Goal: Transaction & Acquisition: Purchase product/service

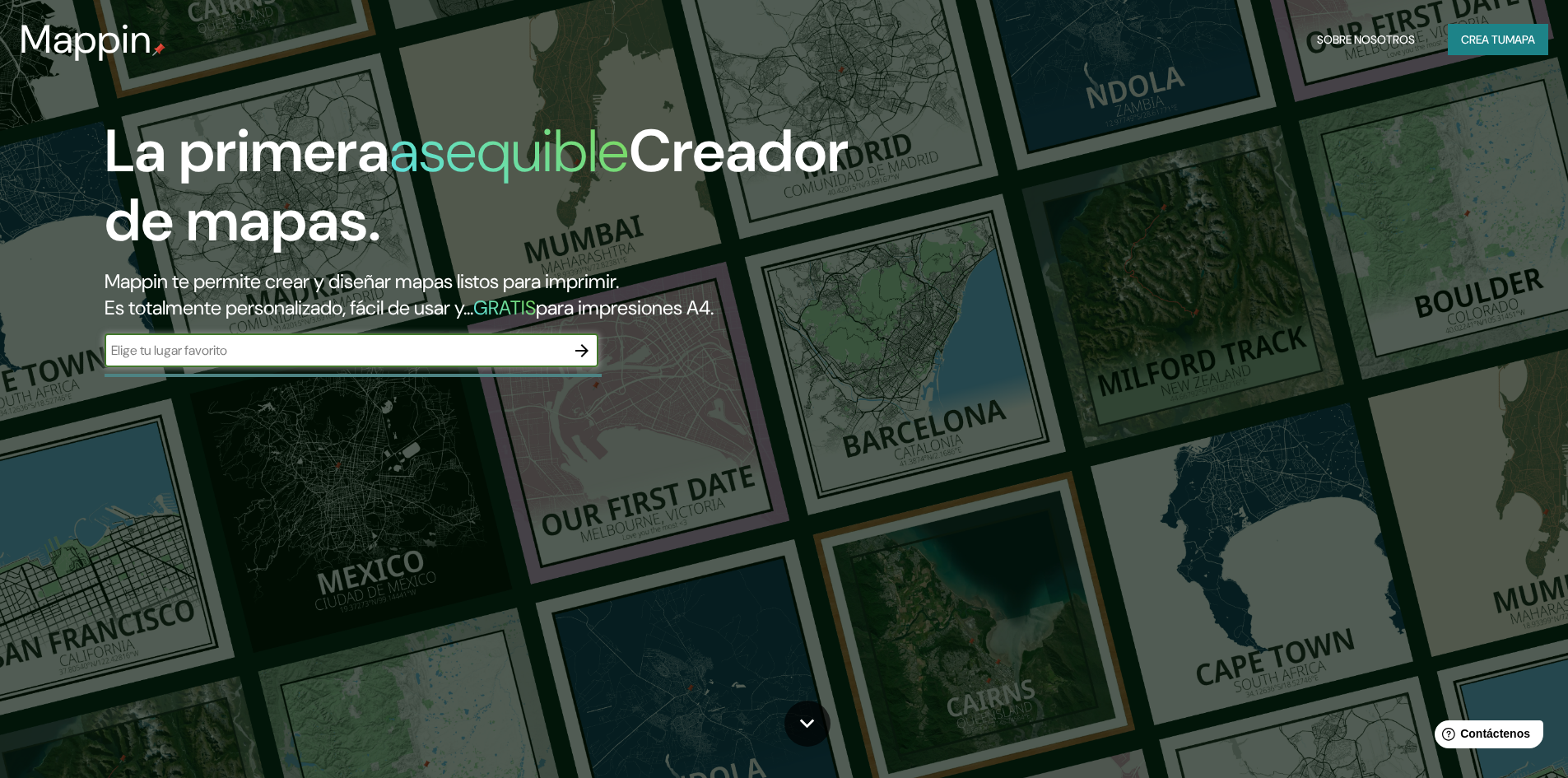
click at [375, 340] on div "​" at bounding box center [352, 350] width 494 height 33
click at [1474, 37] on font "Crea tu" at bounding box center [1483, 39] width 45 height 15
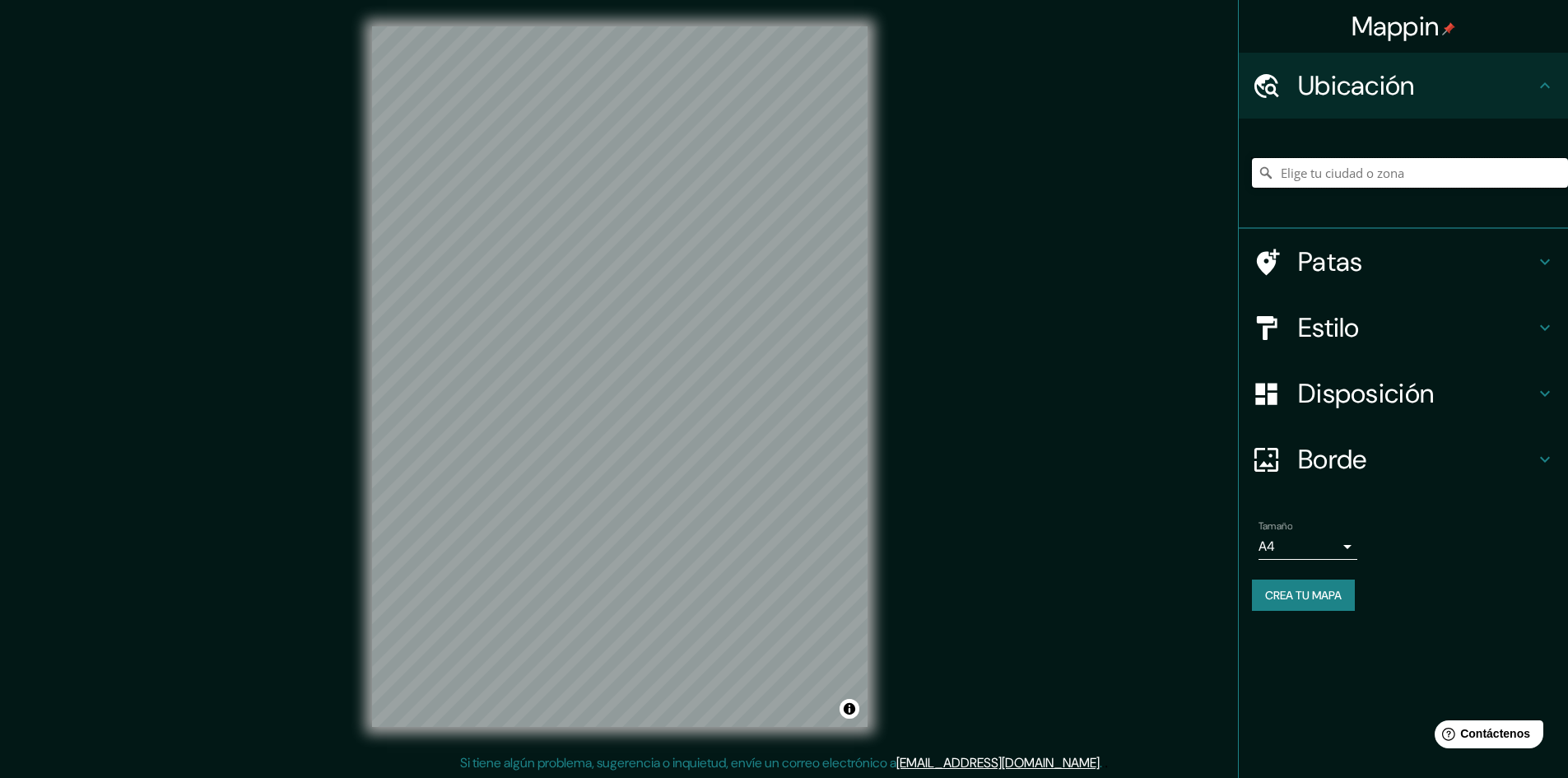
click at [1359, 166] on input "Elige tu ciudad o zona" at bounding box center [1410, 173] width 316 height 30
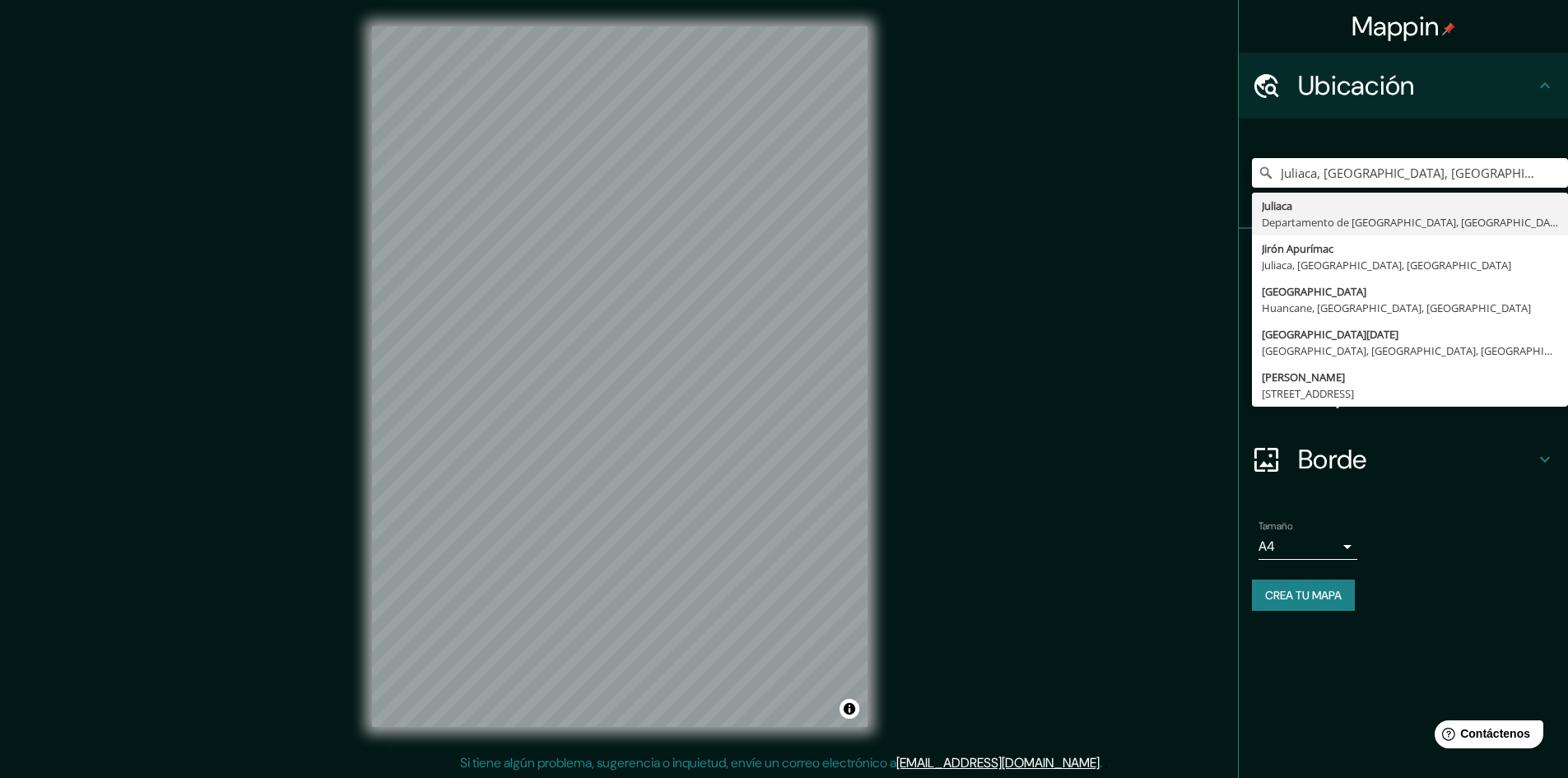
type input "Juliaca, [GEOGRAPHIC_DATA][PERSON_NAME], [GEOGRAPHIC_DATA]"
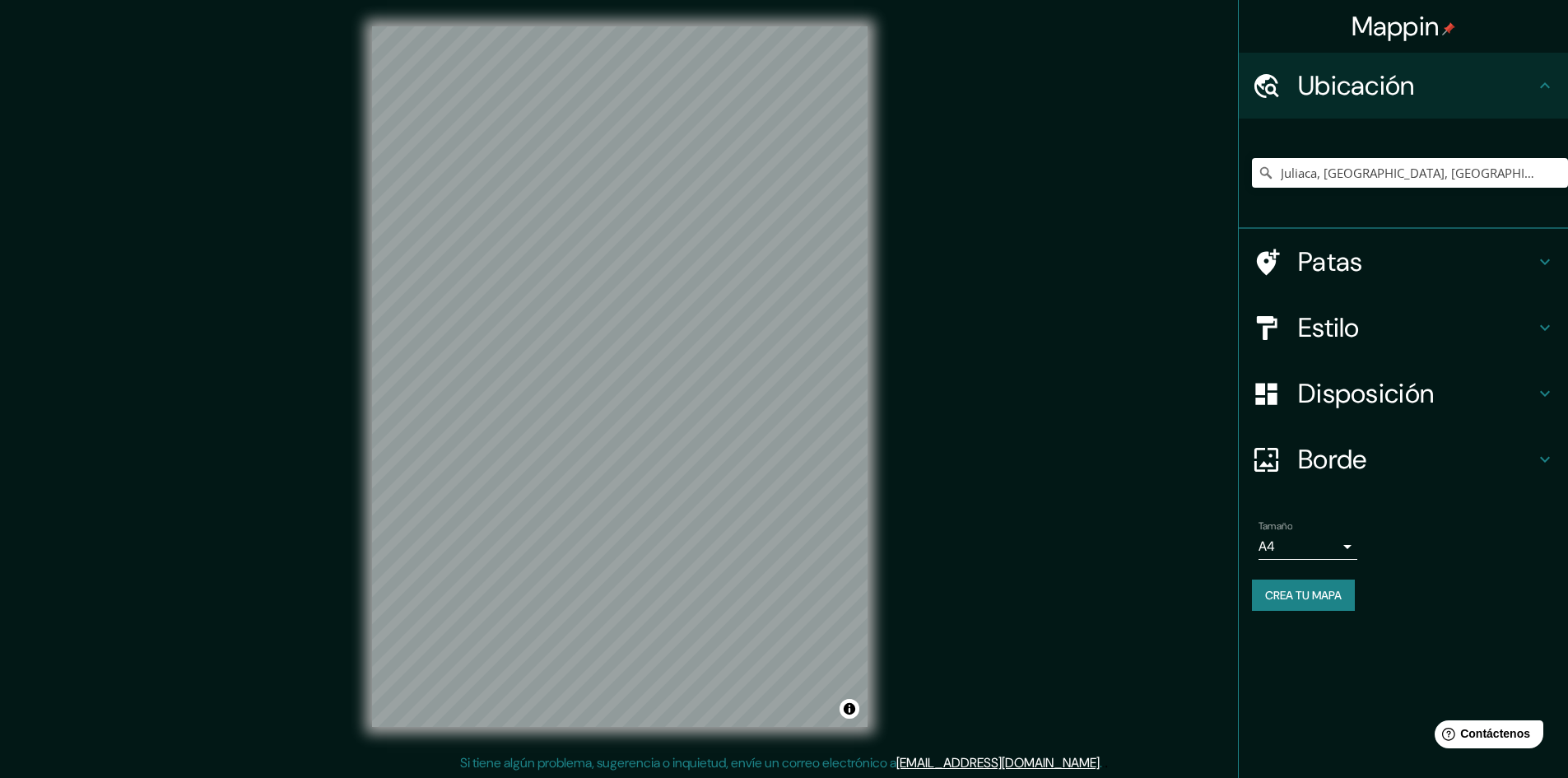
click at [1528, 339] on h4 "Estilo" at bounding box center [1416, 327] width 237 height 33
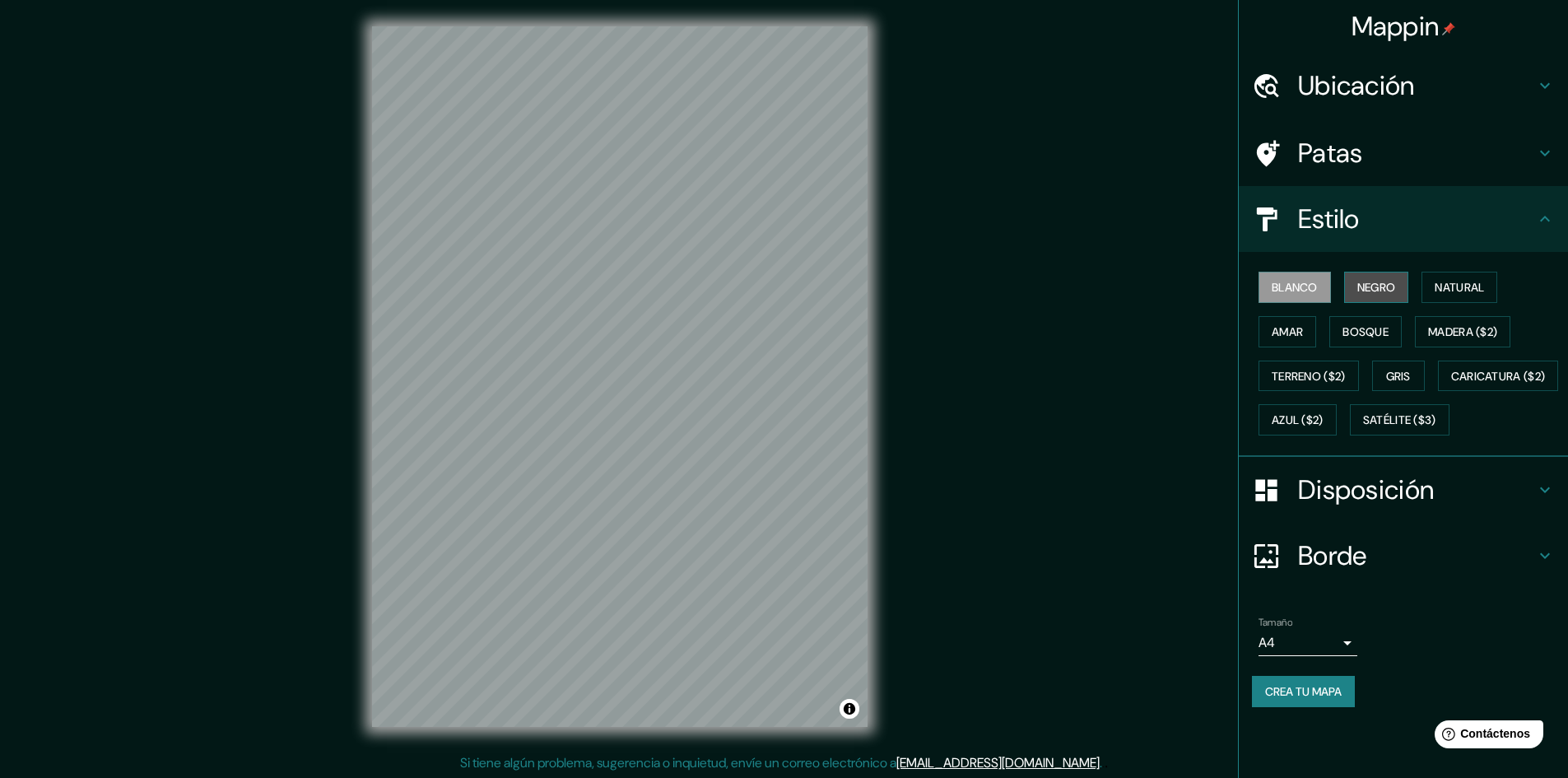
click at [1396, 292] on font "Negro" at bounding box center [1375, 287] width 38 height 15
click at [1444, 285] on font "Natural" at bounding box center [1459, 287] width 50 height 15
click at [1302, 339] on font "Amar" at bounding box center [1287, 332] width 31 height 15
click at [1410, 341] on div "Blanco Negro Natural Amar Bosque Madera ($2) Terreno ($2) Gris Caricatura ($2) …" at bounding box center [1410, 353] width 316 height 177
click at [1378, 334] on font "Bosque" at bounding box center [1365, 332] width 46 height 15
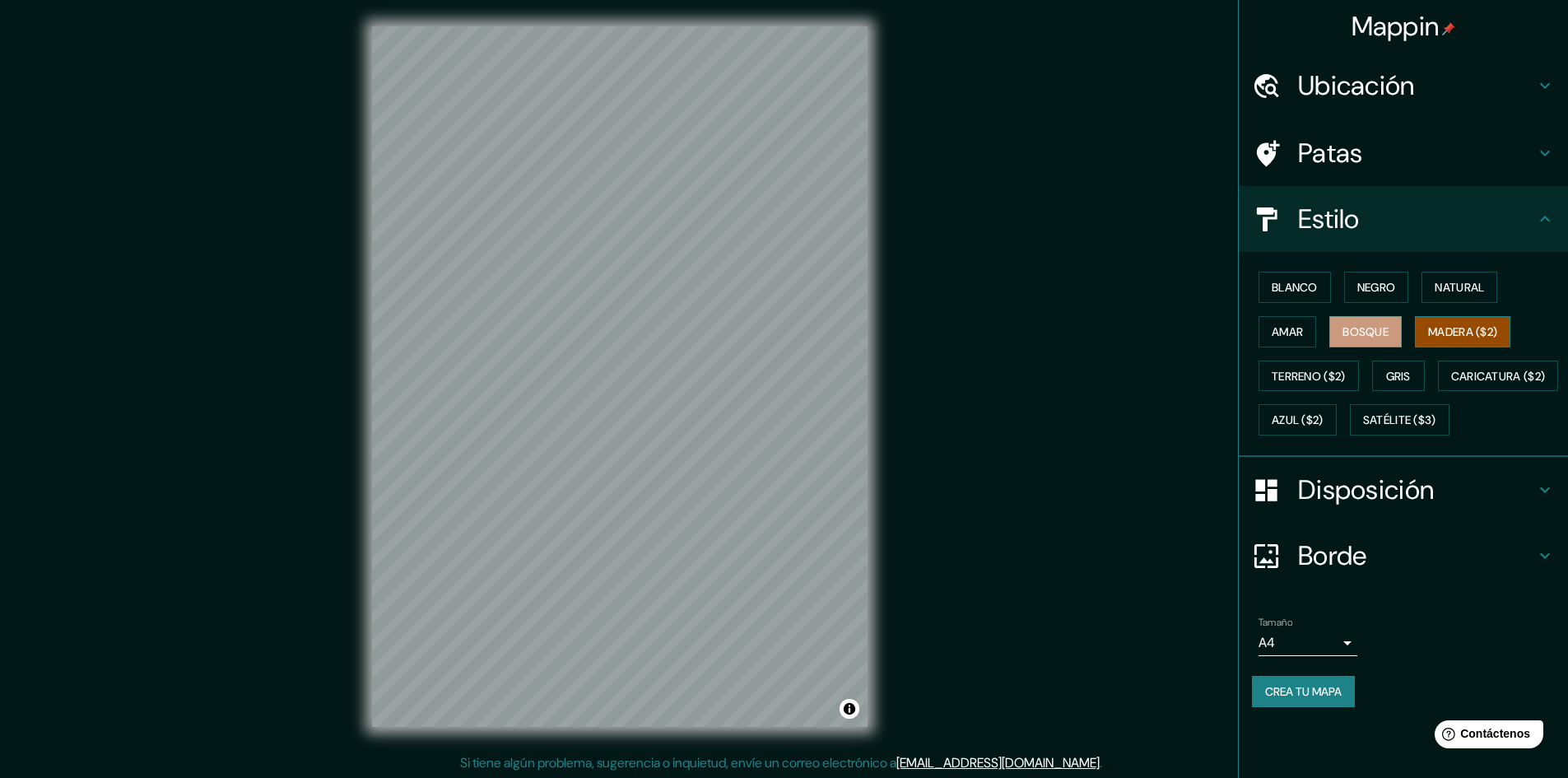
click at [1463, 325] on font "Madera ($2)" at bounding box center [1462, 332] width 69 height 15
click at [1308, 381] on font "Terreno ($2)" at bounding box center [1308, 376] width 74 height 15
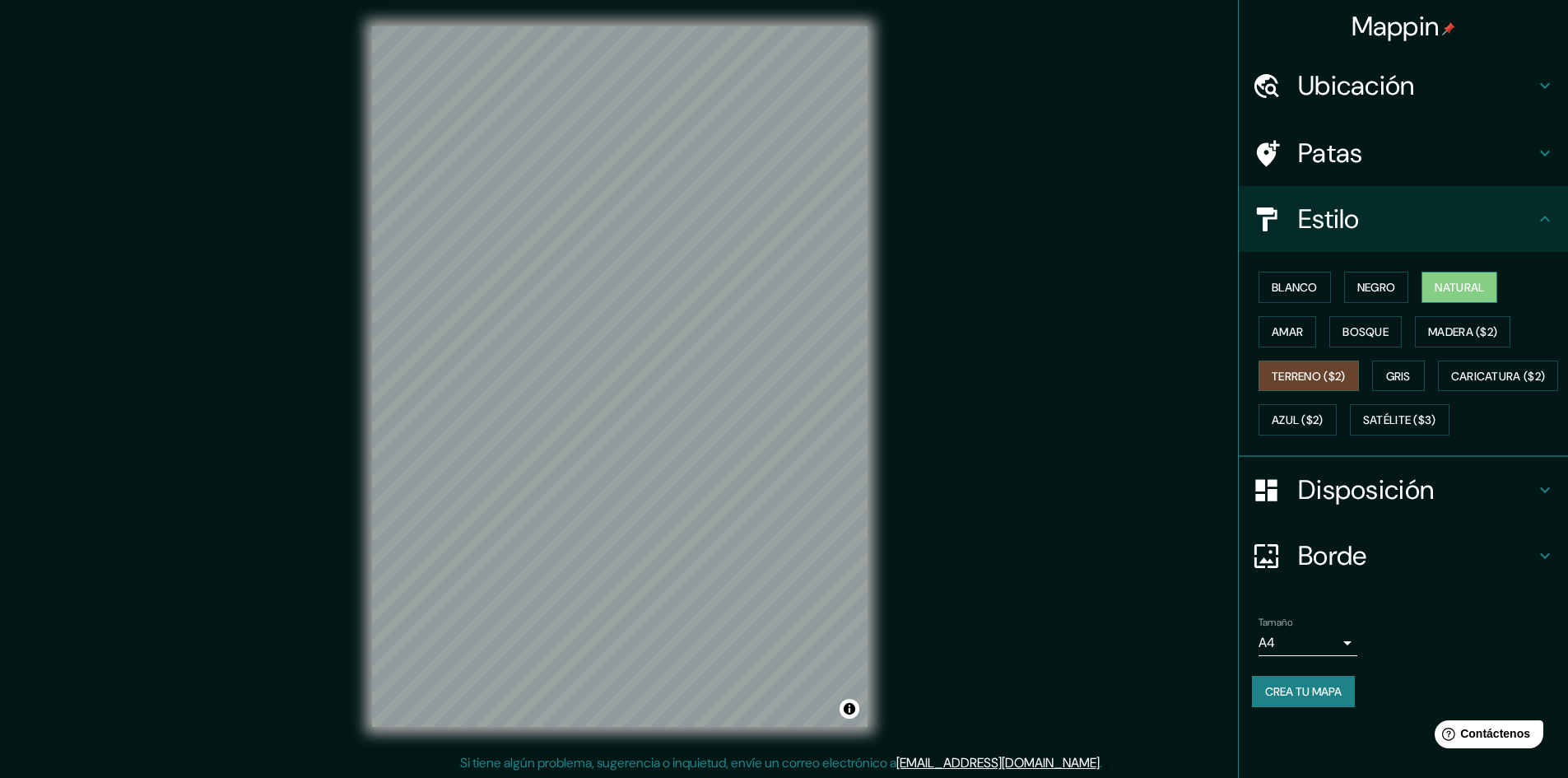
click at [1438, 295] on button "Natural" at bounding box center [1459, 286] width 76 height 31
click at [1393, 285] on font "Negro" at bounding box center [1375, 287] width 38 height 15
click at [1308, 339] on button "Amar" at bounding box center [1287, 331] width 58 height 31
click at [1518, 506] on h4 "Disposición" at bounding box center [1416, 489] width 237 height 33
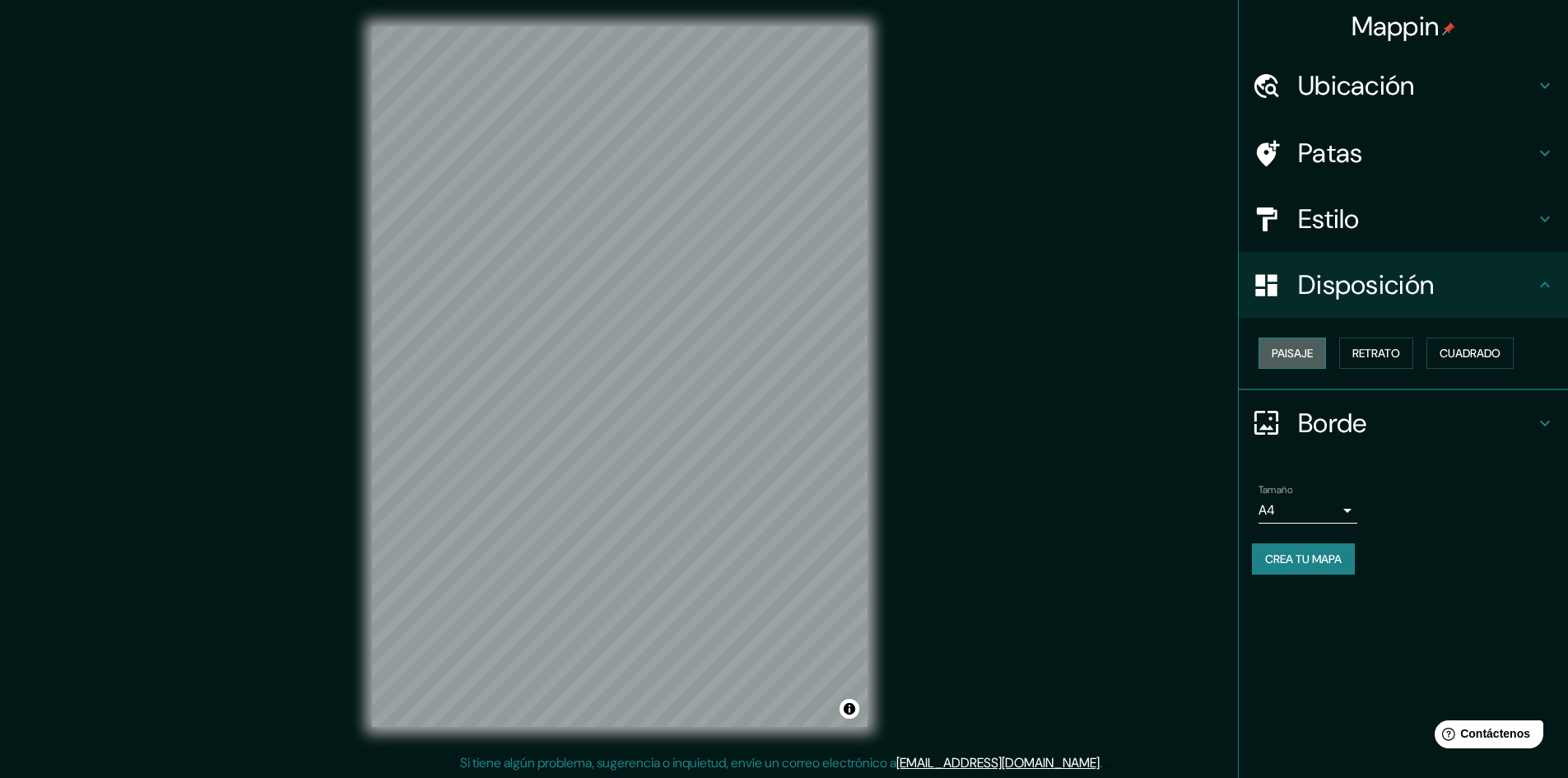
click at [1294, 348] on font "Paisaje" at bounding box center [1292, 353] width 41 height 15
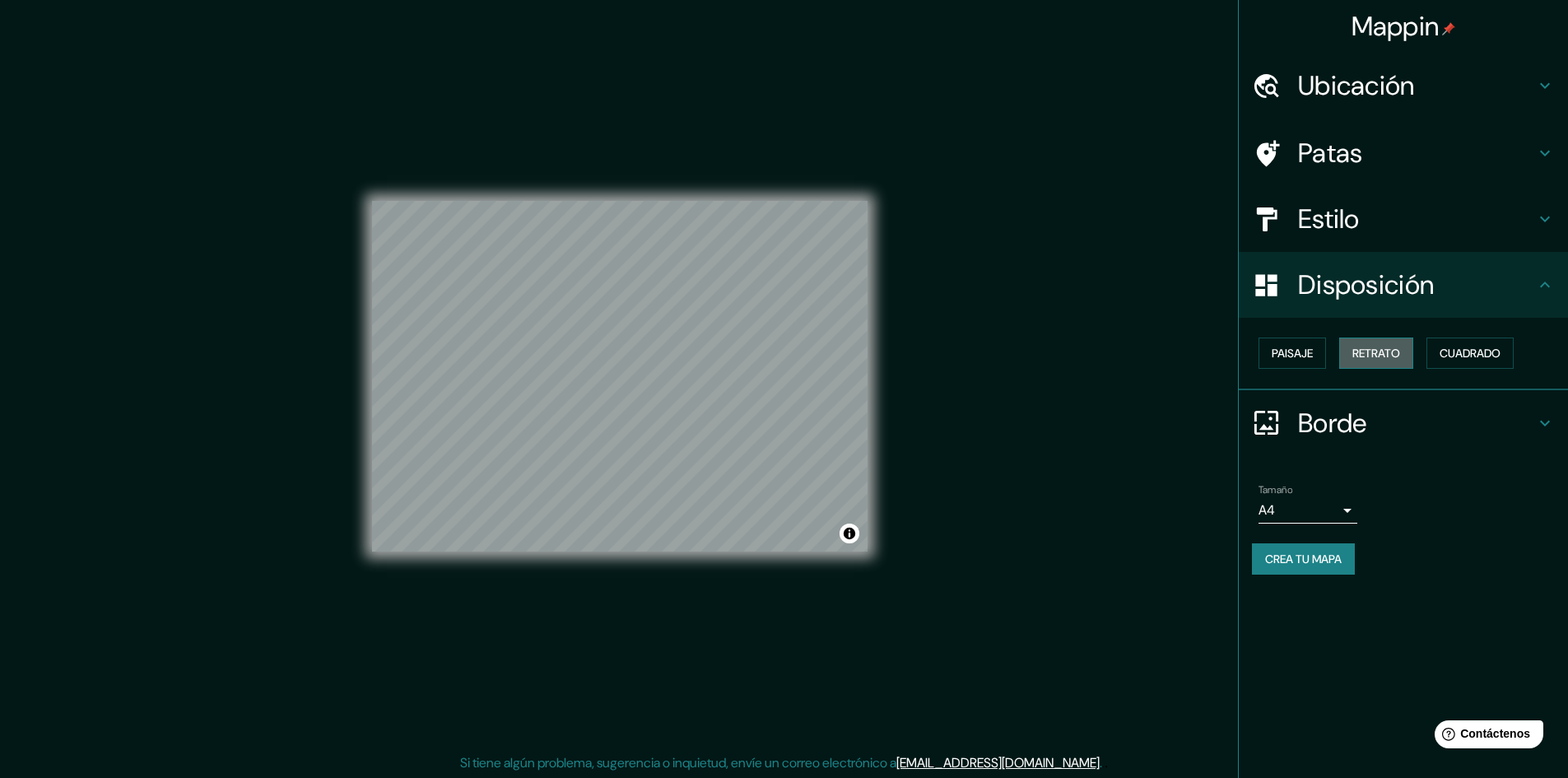
drag, startPoint x: 1361, startPoint y: 348, endPoint x: 1381, endPoint y: 351, distance: 20.2
click at [1364, 350] on font "Retrato" at bounding box center [1375, 353] width 48 height 15
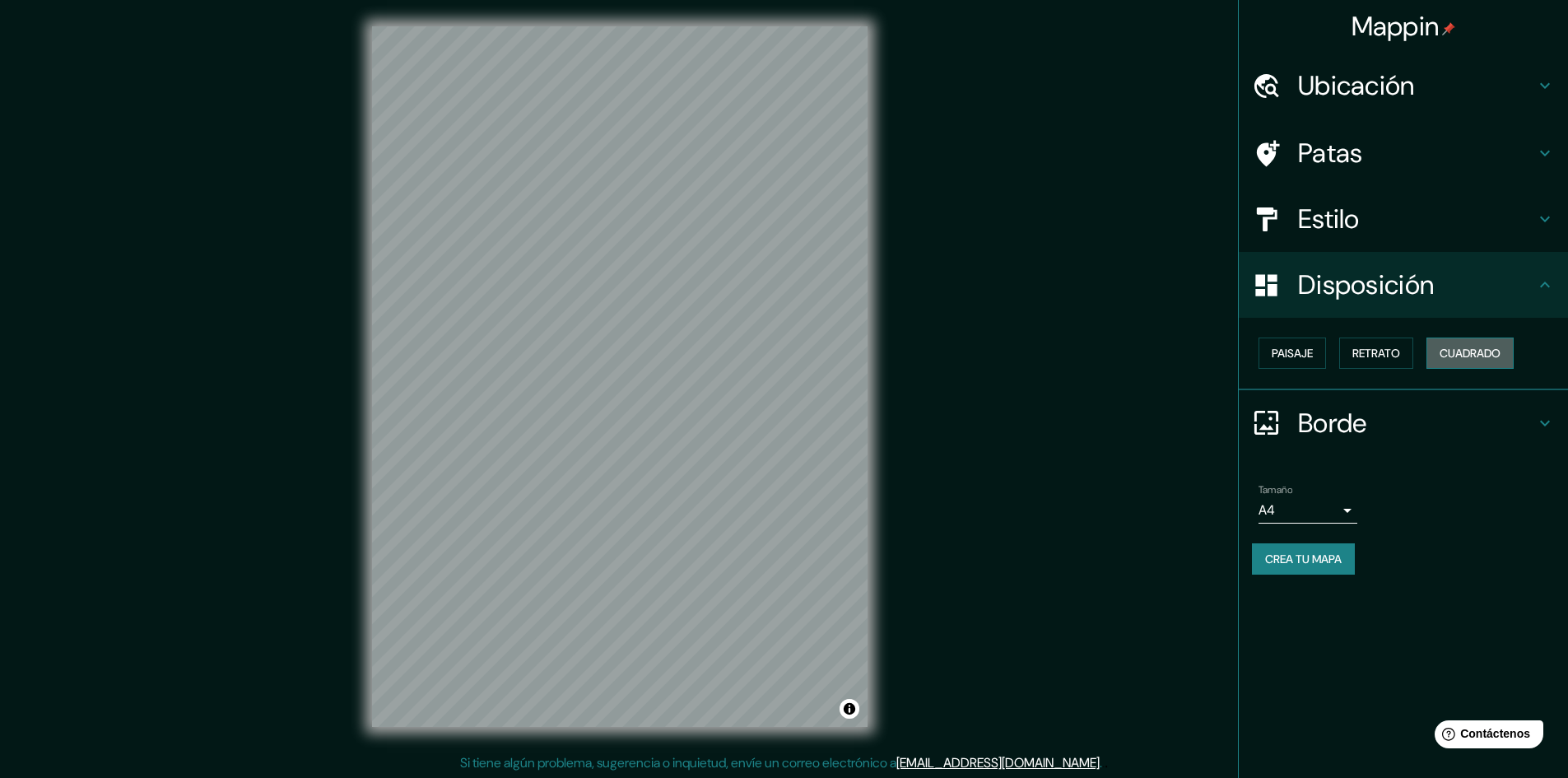
click at [1451, 353] on font "Cuadrado" at bounding box center [1469, 353] width 61 height 15
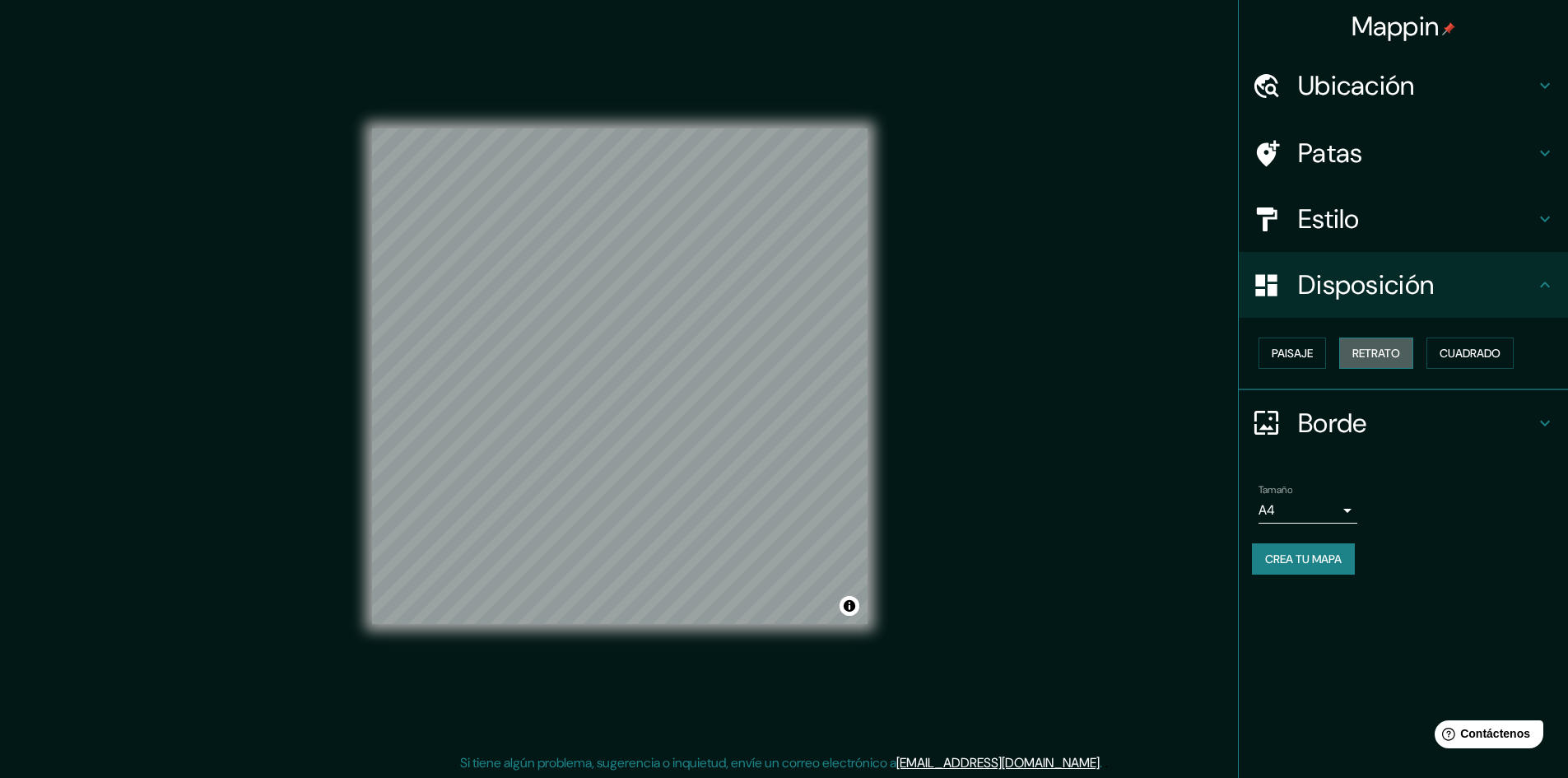
click at [1391, 353] on font "Retrato" at bounding box center [1375, 353] width 48 height 15
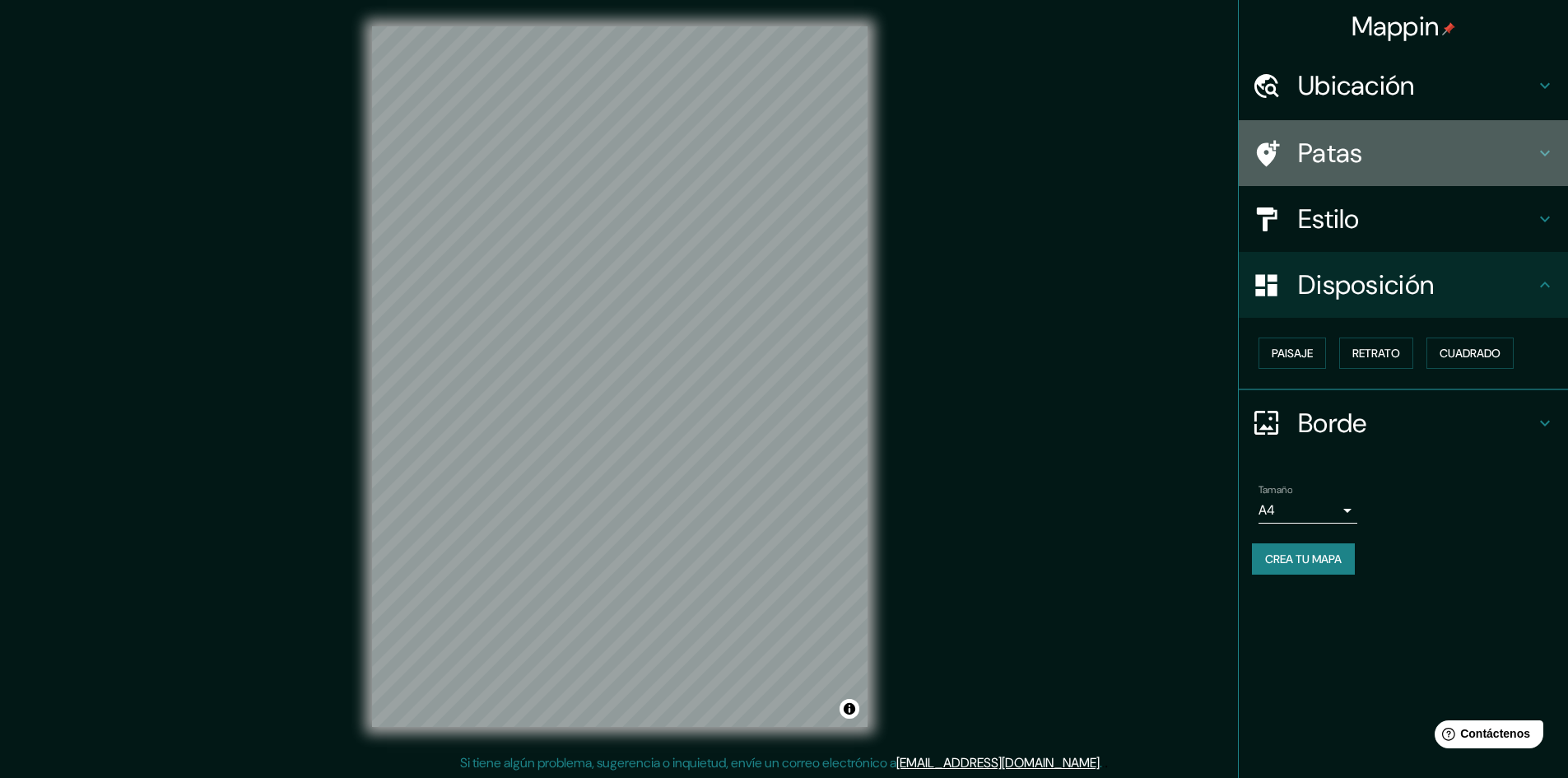
click at [1376, 154] on h4 "Patas" at bounding box center [1416, 152] width 237 height 33
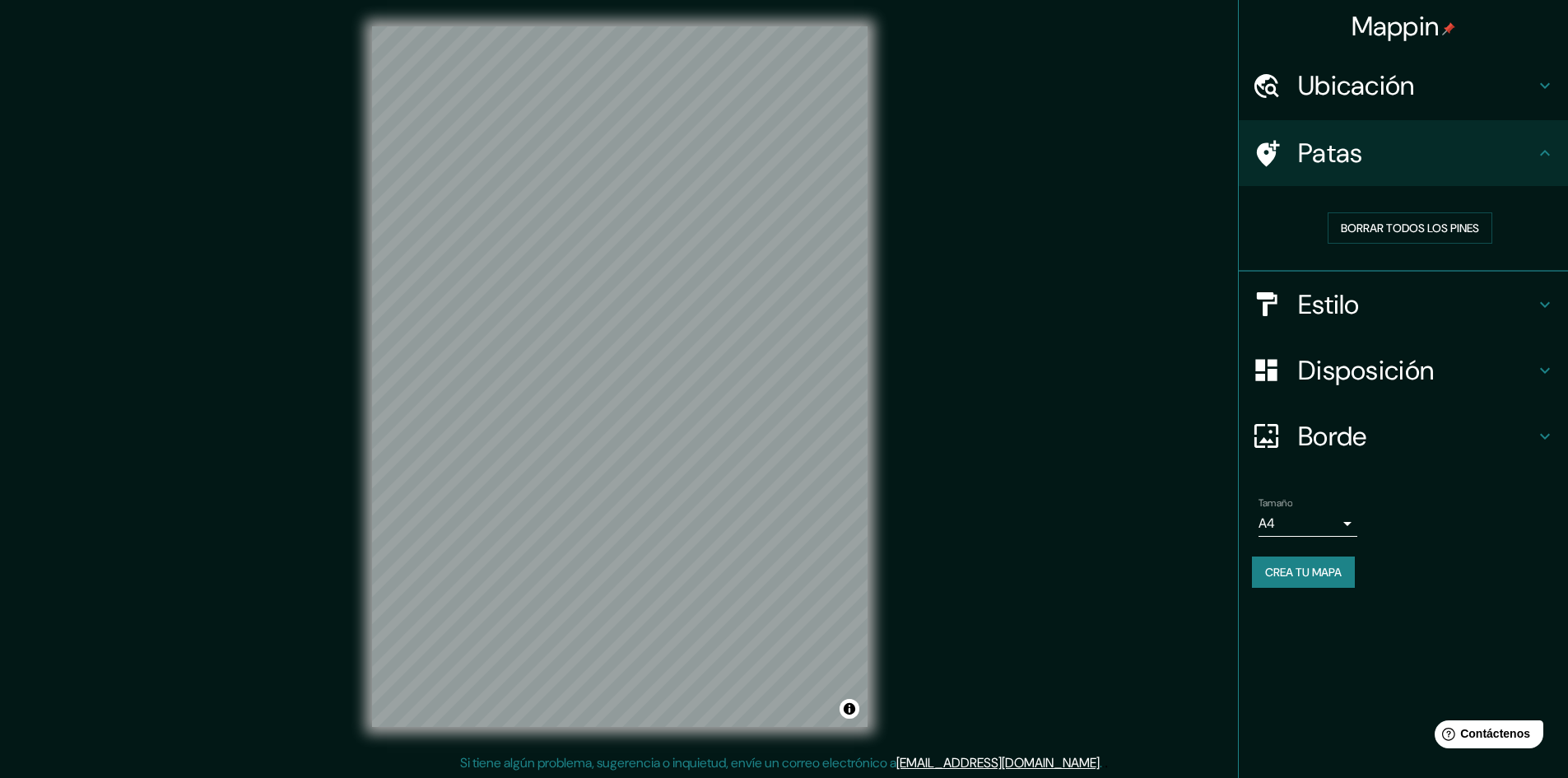
click at [1466, 86] on h4 "Ubicación" at bounding box center [1416, 85] width 237 height 33
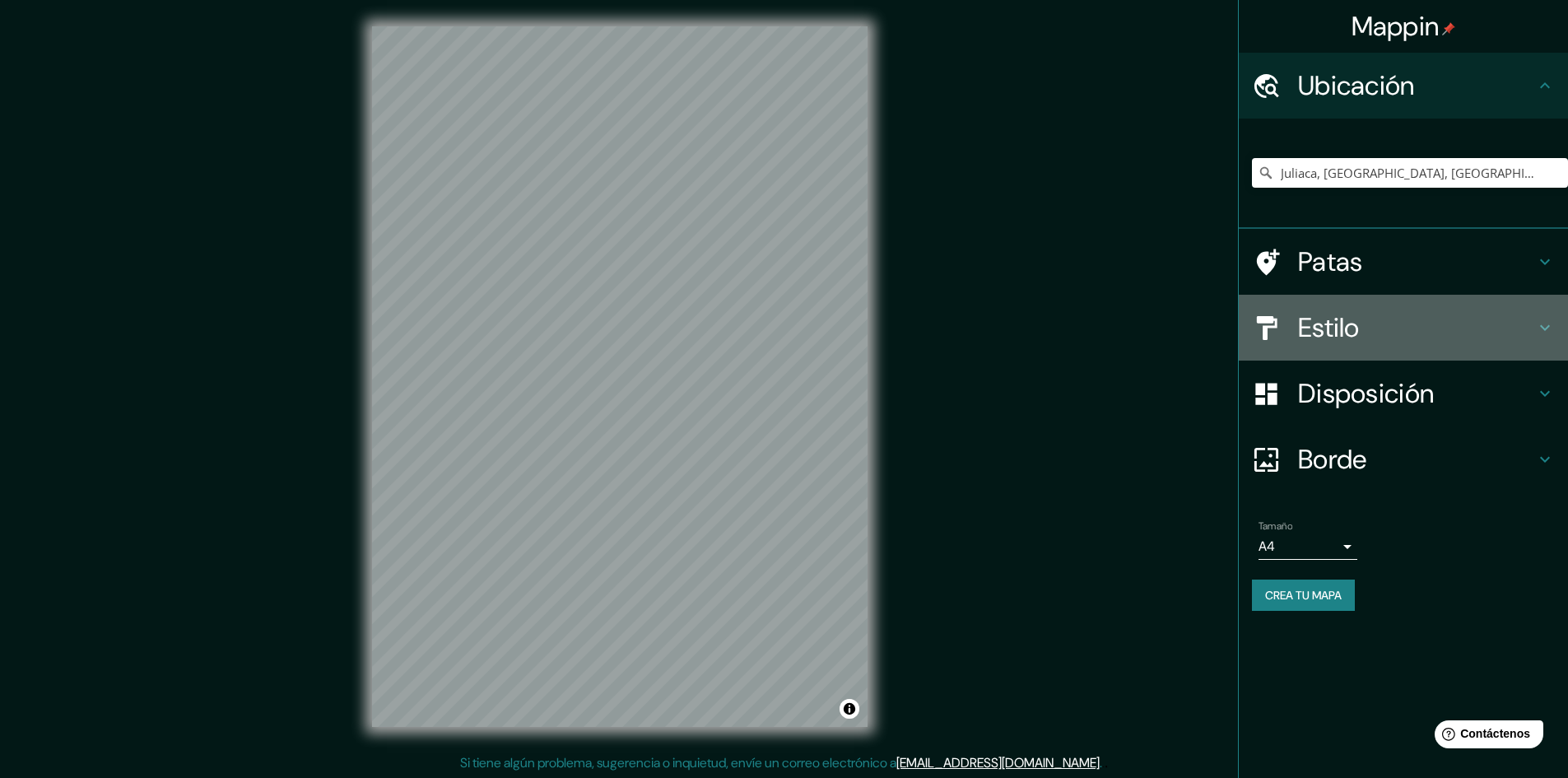
click at [1486, 331] on h4 "Estilo" at bounding box center [1416, 327] width 237 height 33
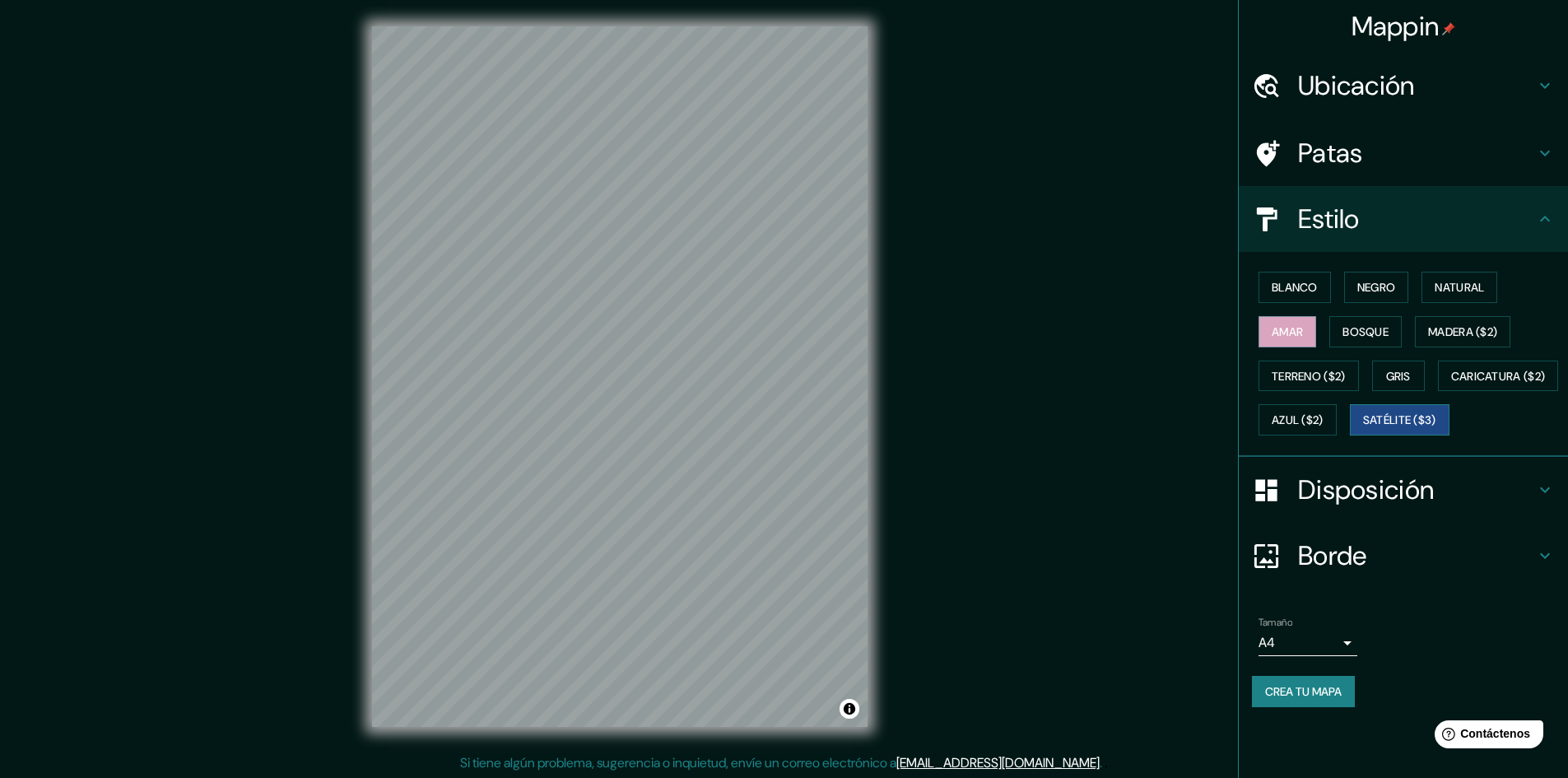
click at [1363, 428] on font "Satélite ($3)" at bounding box center [1400, 421] width 73 height 15
click at [1323, 418] on font "Azul ($2)" at bounding box center [1297, 421] width 51 height 15
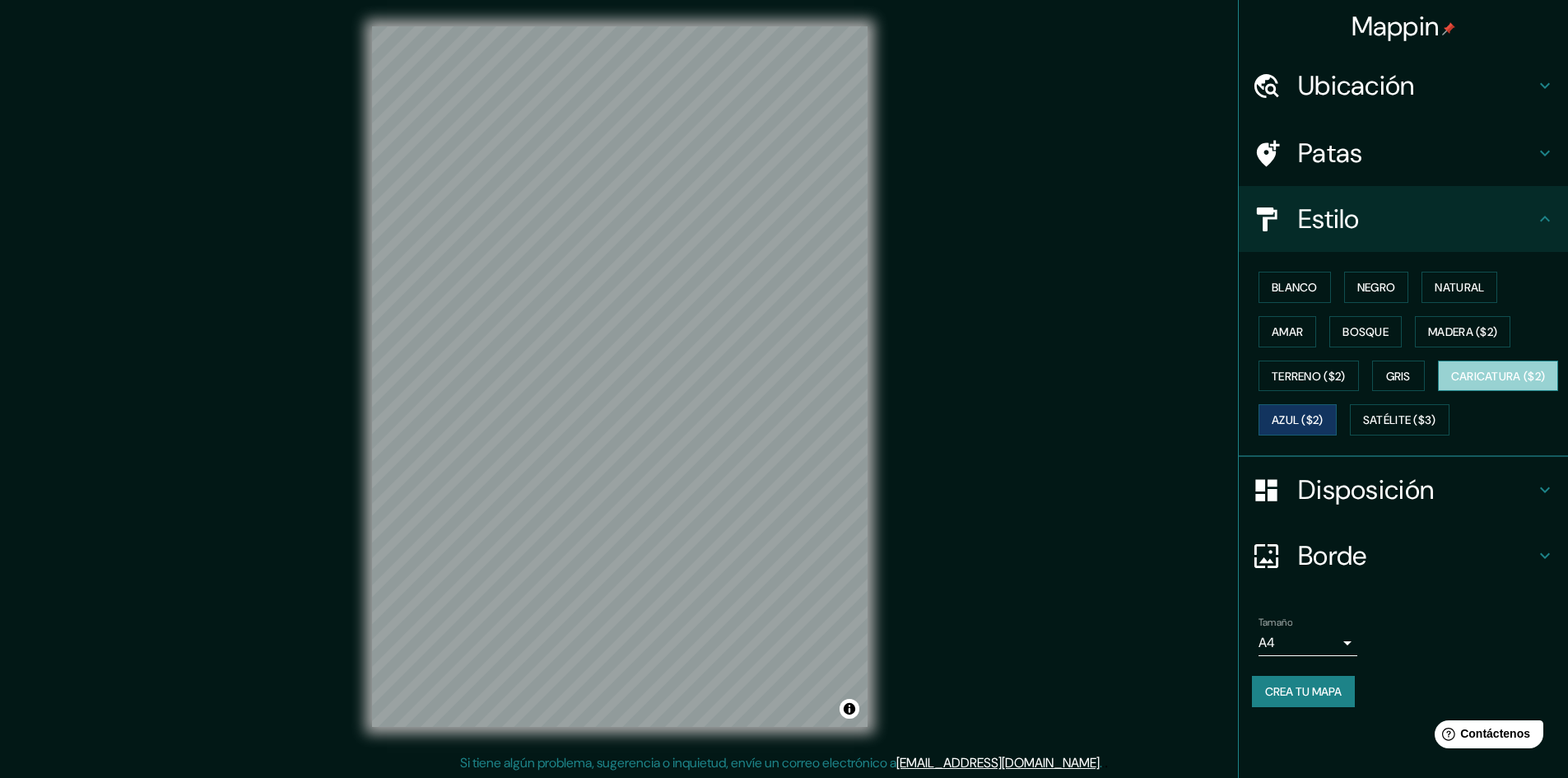
click at [1438, 392] on button "Caricatura ($2)" at bounding box center [1498, 376] width 121 height 31
click at [1309, 390] on button "Terreno ($2)" at bounding box center [1308, 376] width 100 height 31
click at [1451, 387] on font "Caricatura ($2)" at bounding box center [1498, 376] width 94 height 22
click at [1370, 365] on div "Blanco Negro Natural Amar Bosque Madera ($2) Terreno ($2) Gris Caricatura ($2) …" at bounding box center [1410, 353] width 316 height 177
click at [1383, 365] on button "Gris" at bounding box center [1398, 376] width 52 height 31
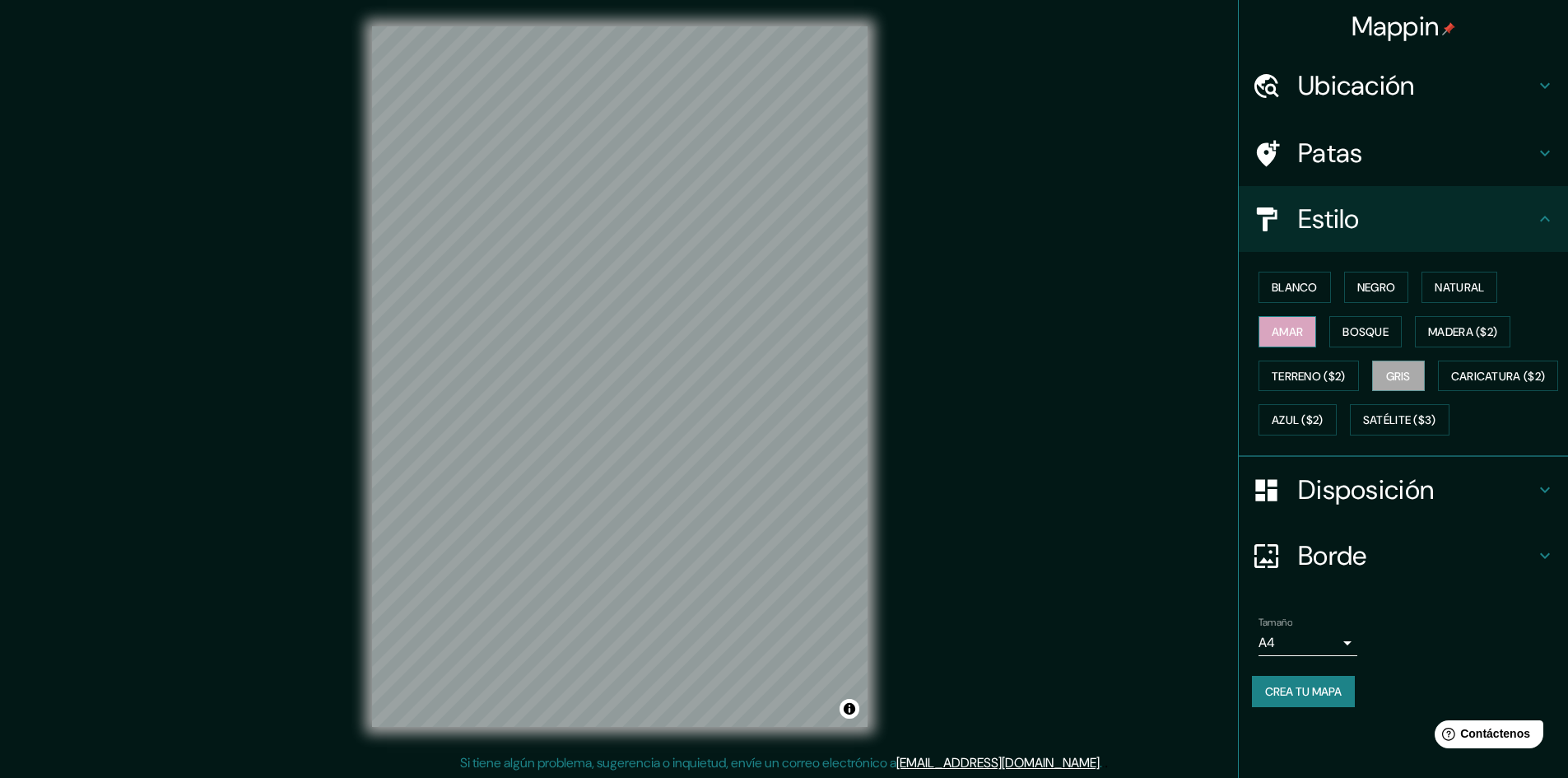
click at [1291, 333] on font "Amar" at bounding box center [1287, 332] width 31 height 15
click at [1309, 298] on button "Blanco" at bounding box center [1294, 286] width 72 height 31
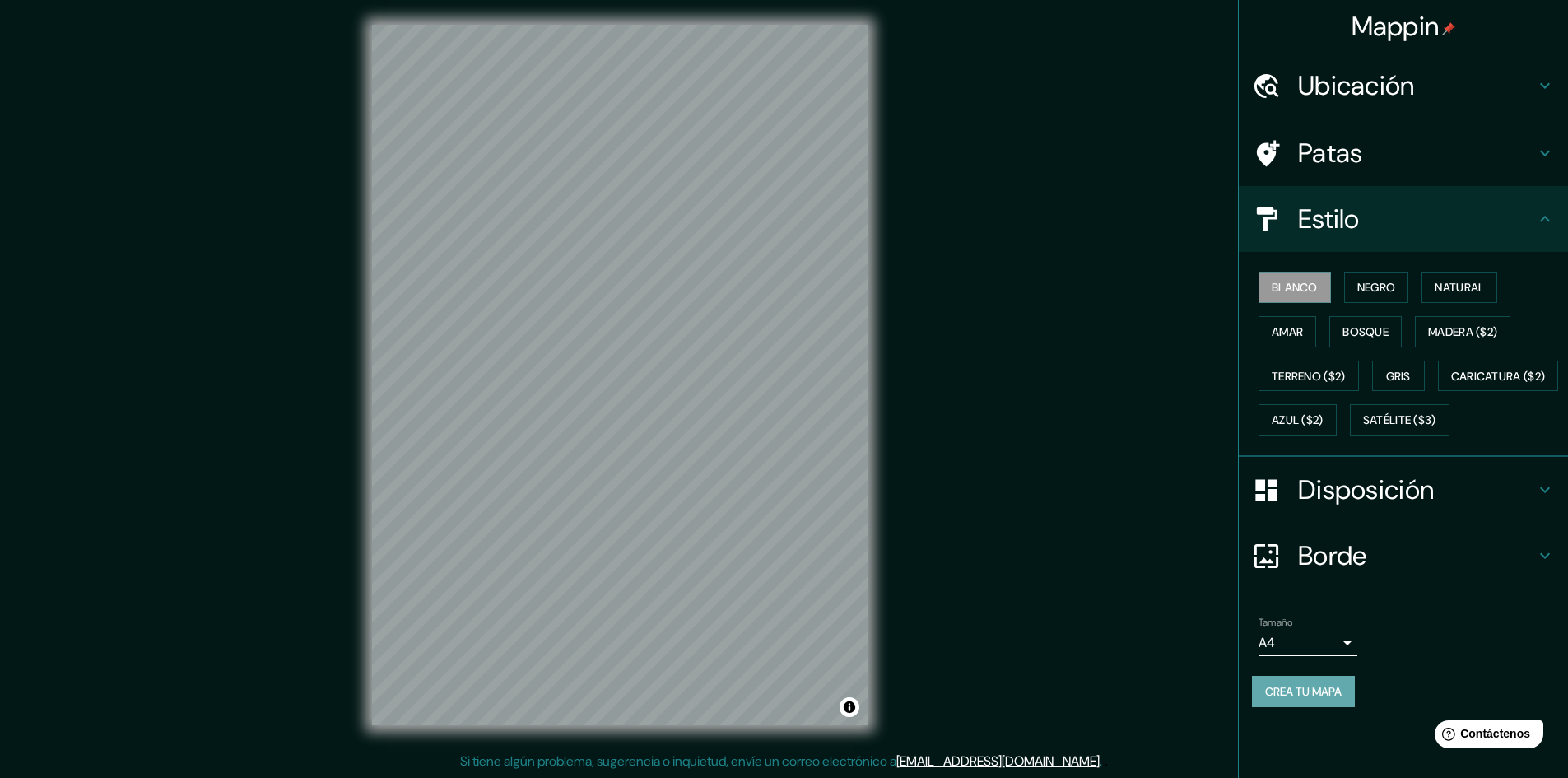
click at [1322, 699] on font "Crea tu mapa" at bounding box center [1303, 691] width 77 height 15
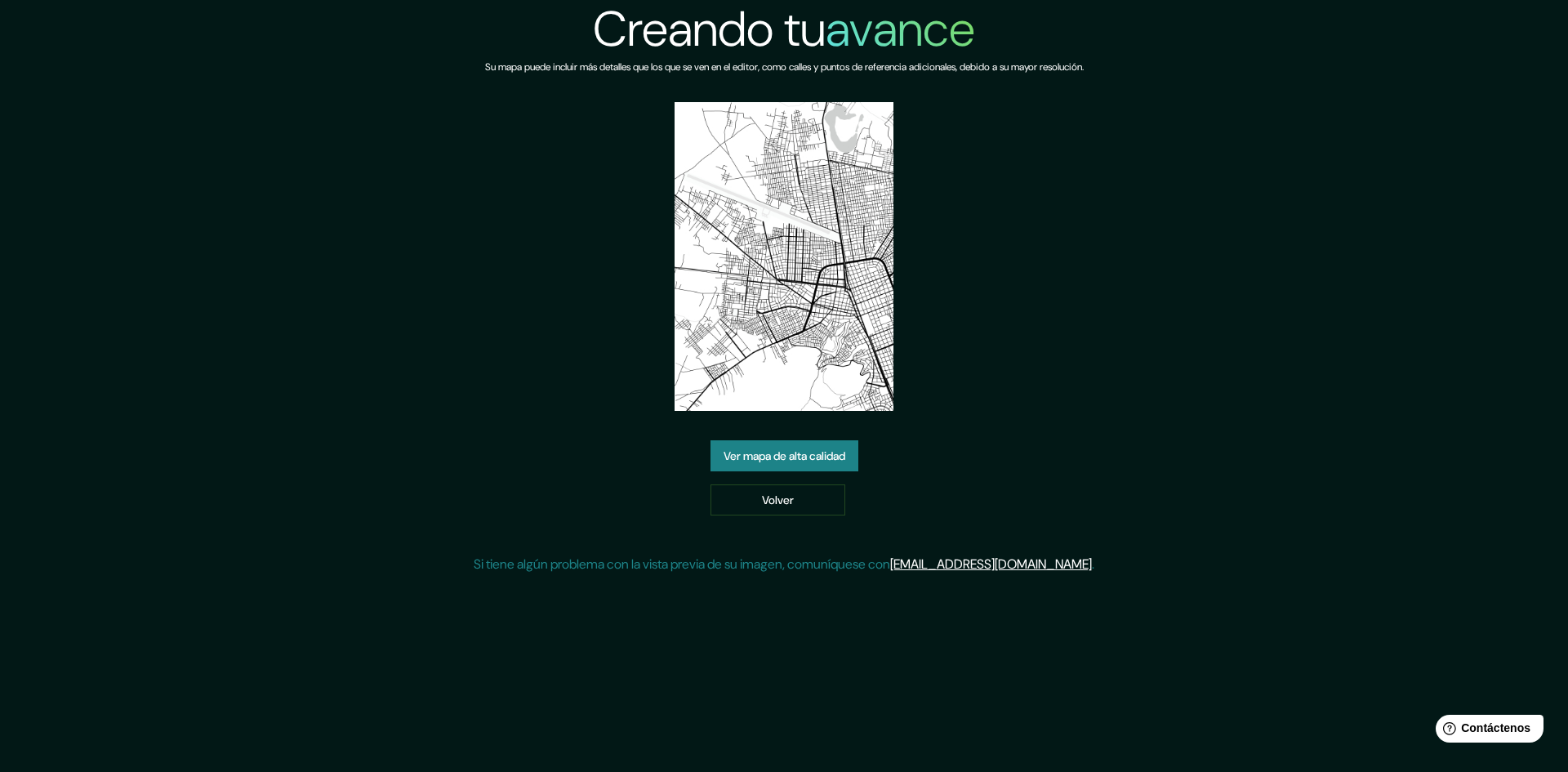
click at [842, 457] on font "Ver mapa de alta calidad" at bounding box center [784, 456] width 122 height 15
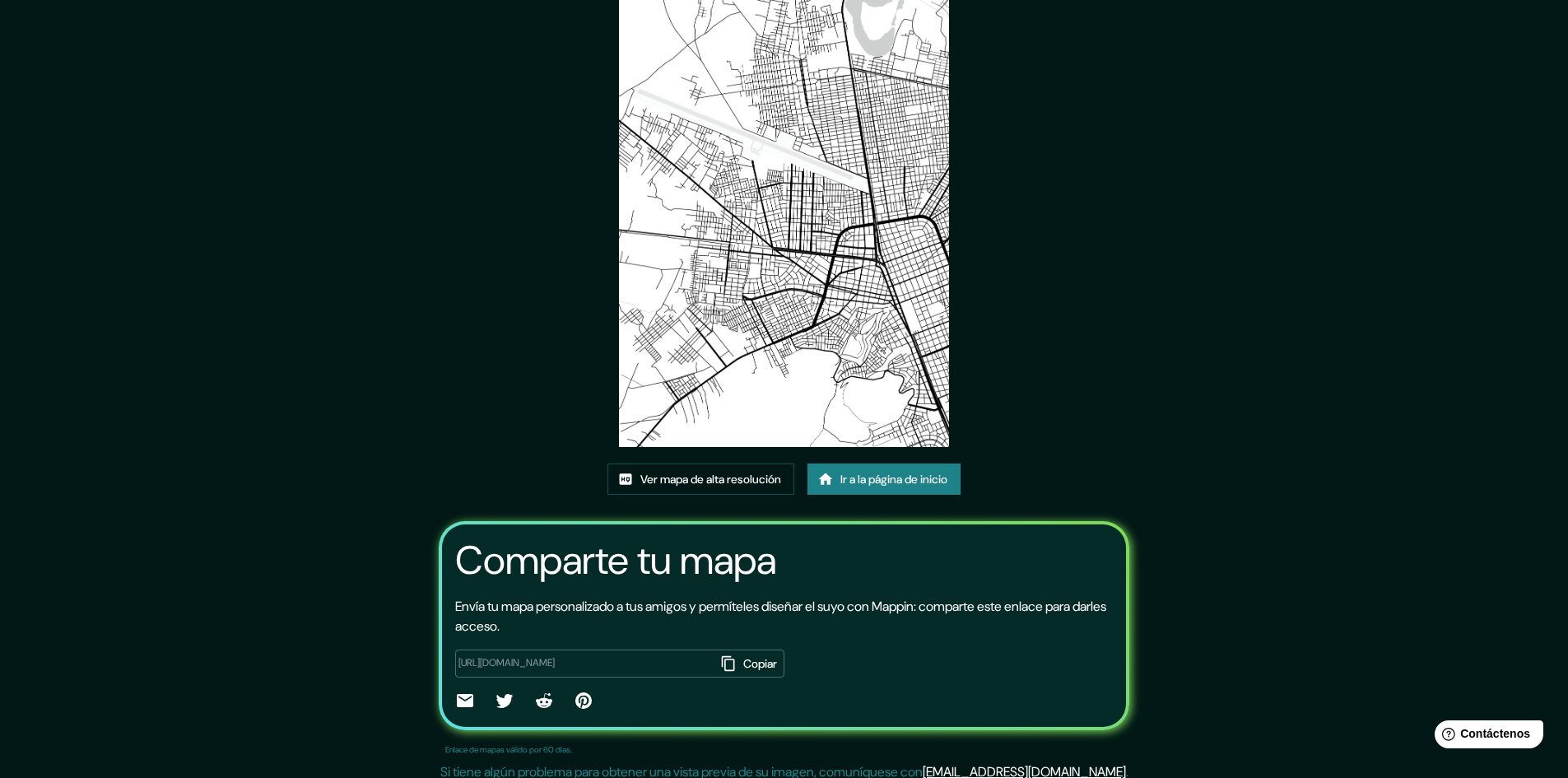
scroll to position [102, 0]
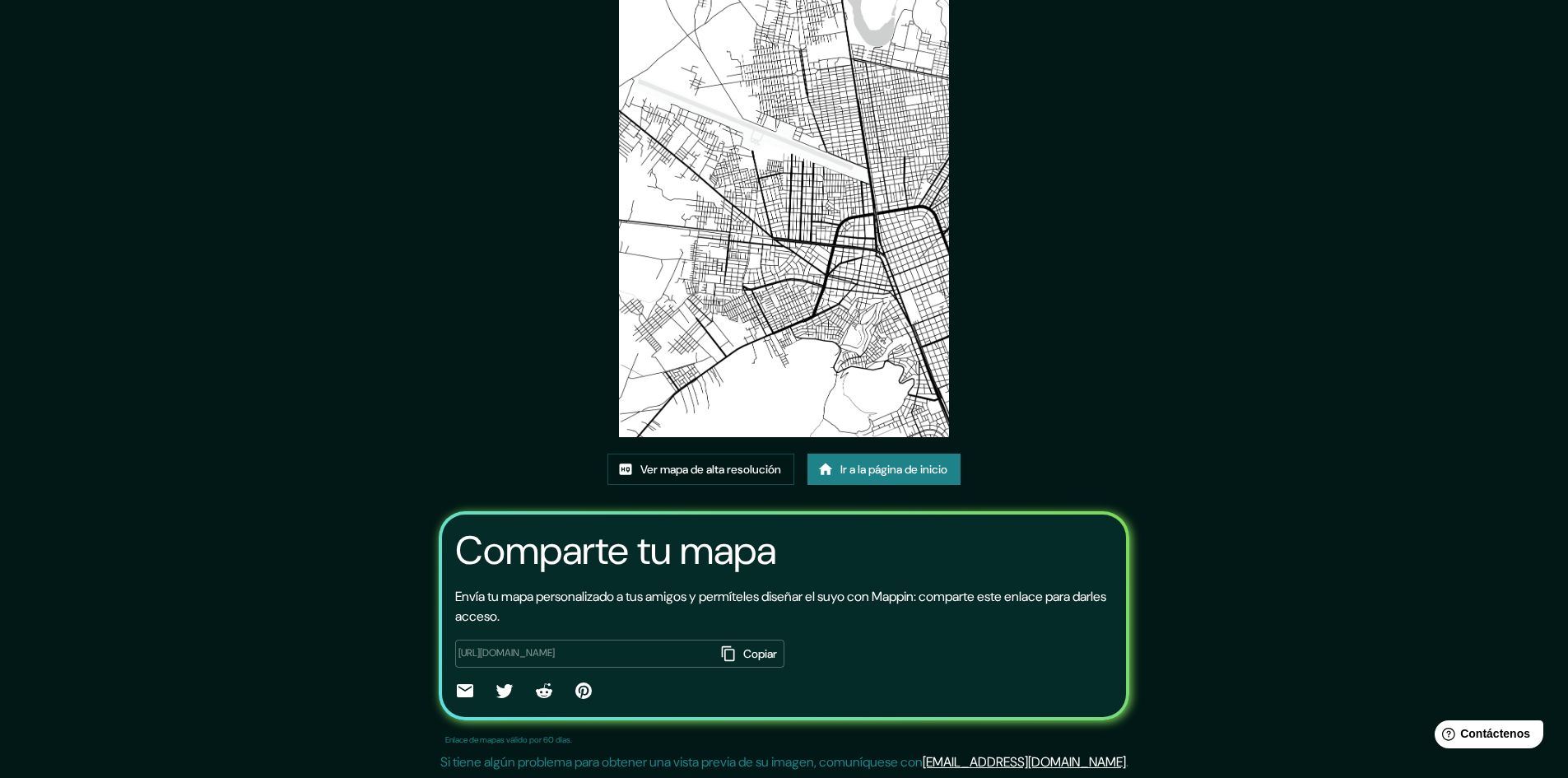
click at [720, 653] on icon "button" at bounding box center [728, 654] width 17 height 17
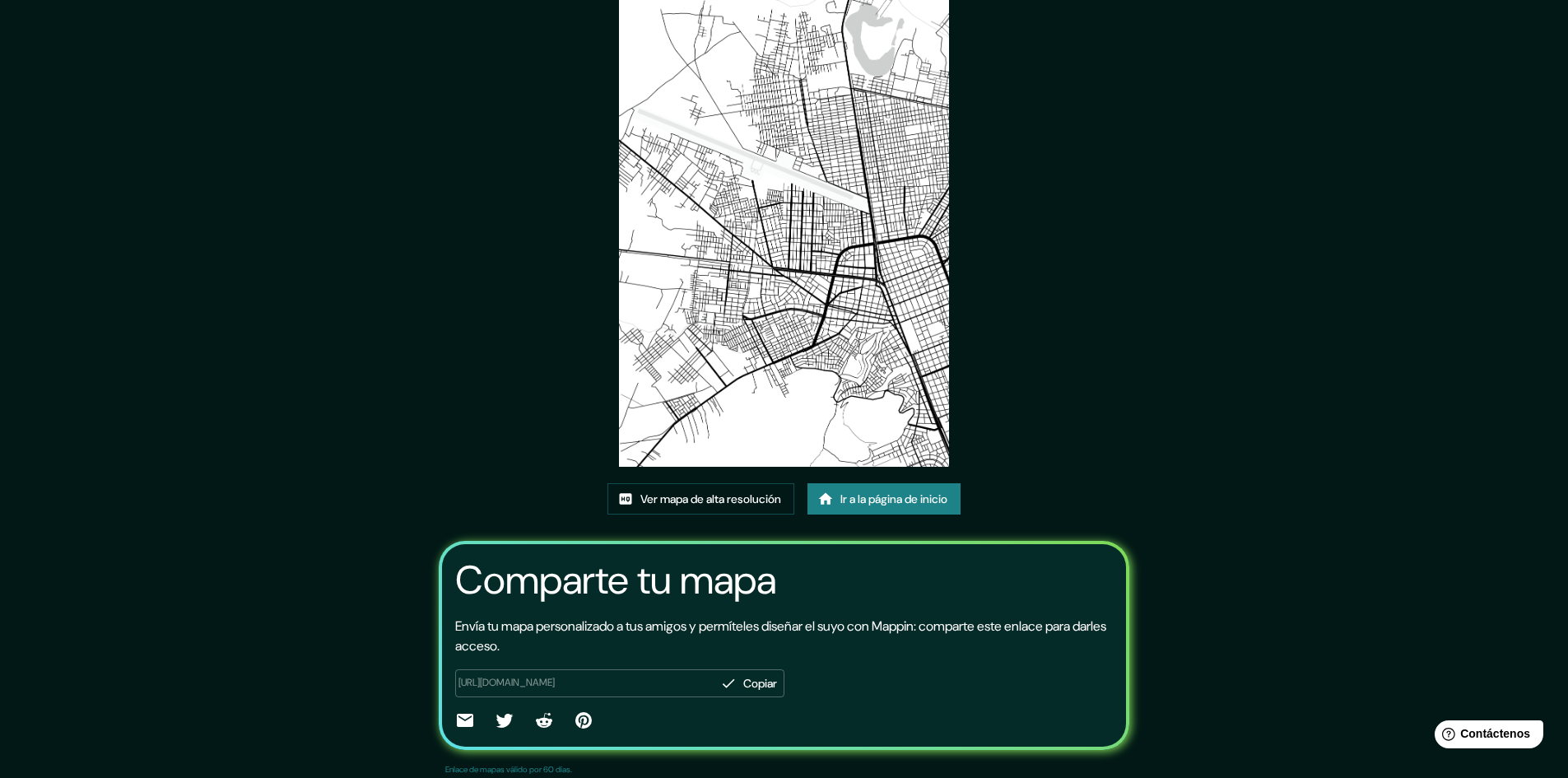
scroll to position [0, 0]
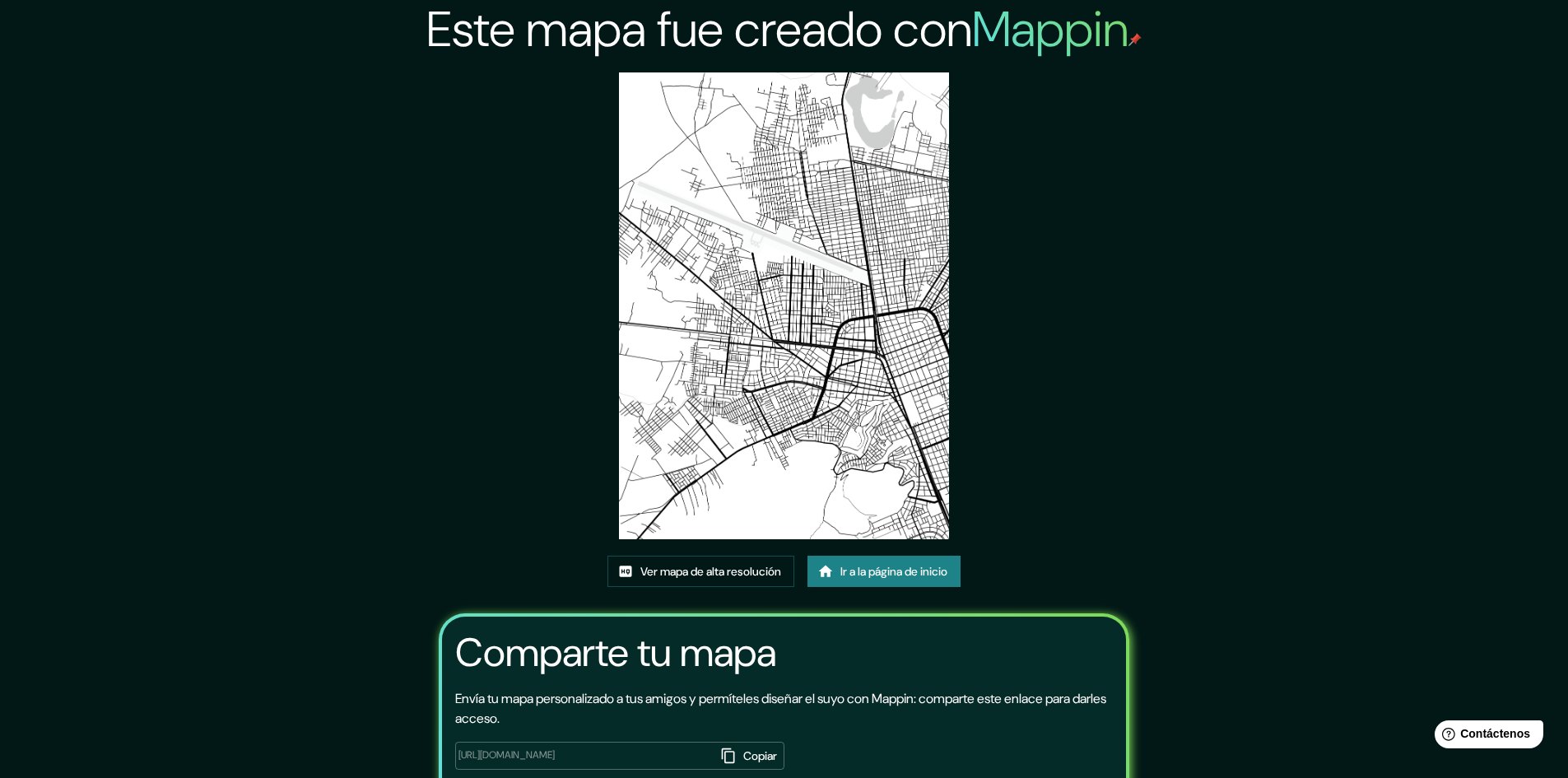
click at [899, 222] on img at bounding box center [784, 305] width 330 height 467
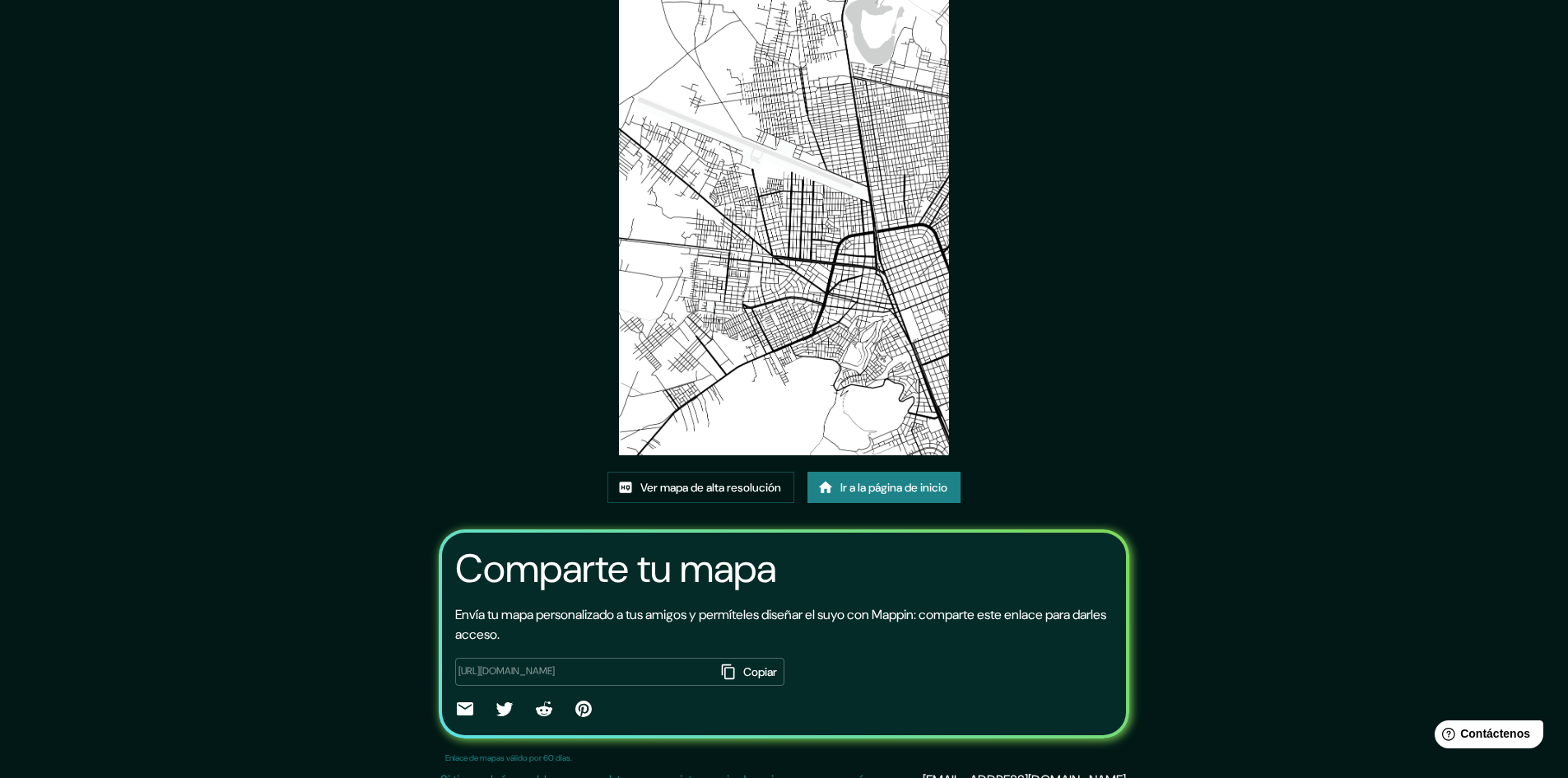
scroll to position [102, 0]
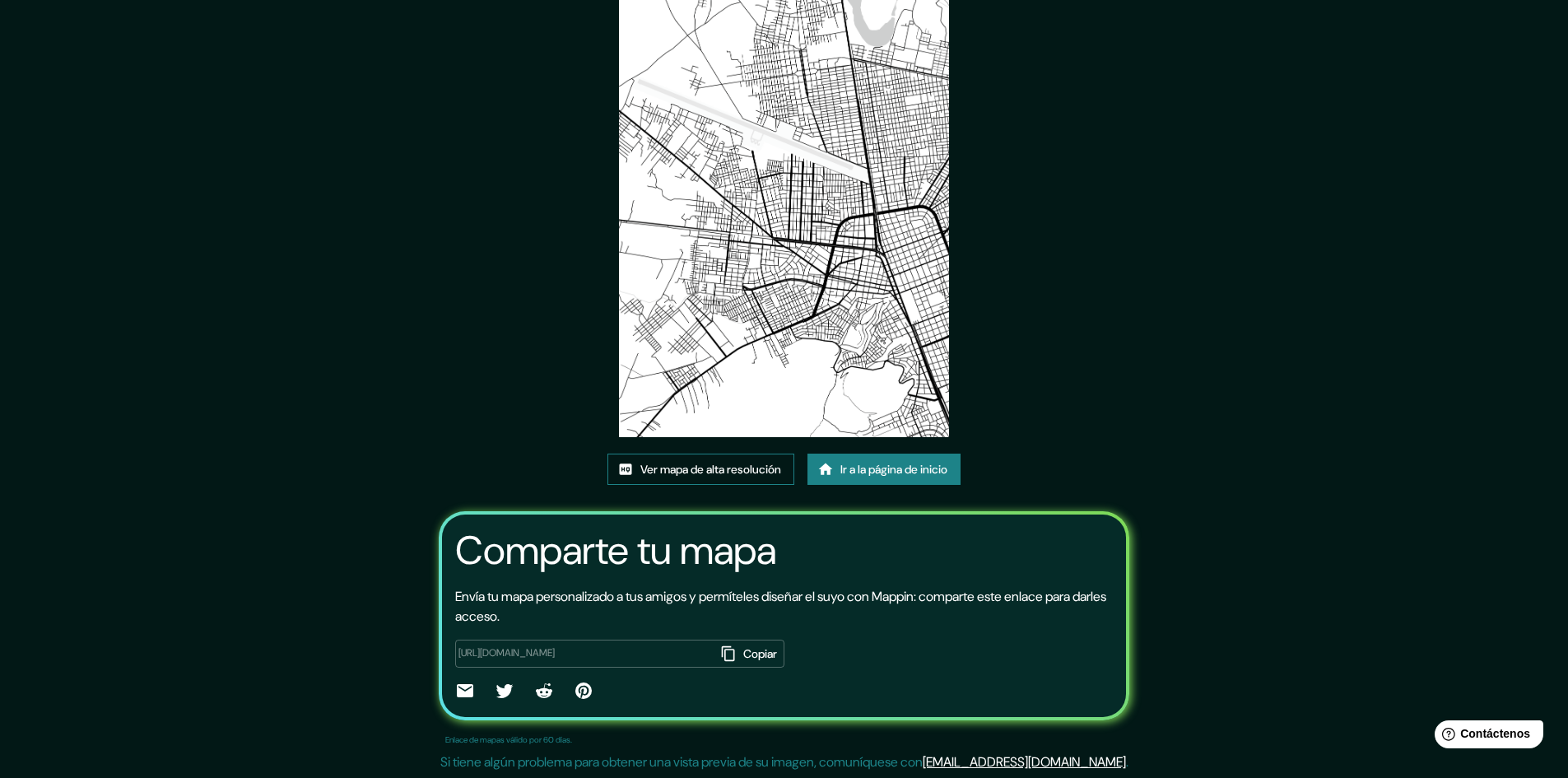
click at [694, 468] on font "Ver mapa de alta resolución" at bounding box center [711, 469] width 141 height 15
click at [843, 459] on font "Ir a la página de inicio" at bounding box center [894, 468] width 107 height 22
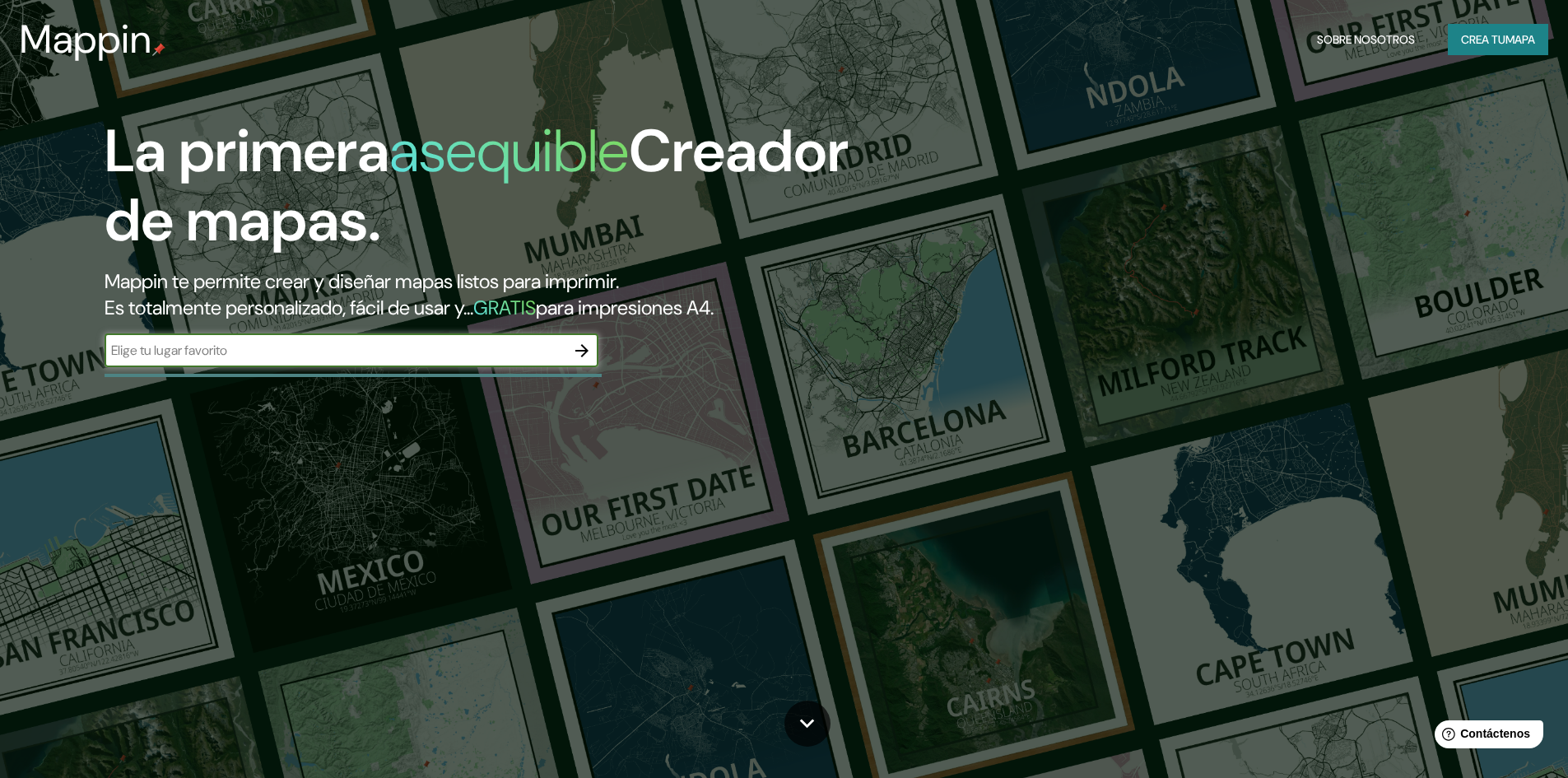
click at [1489, 25] on button "Crea tu mapa" at bounding box center [1497, 39] width 100 height 31
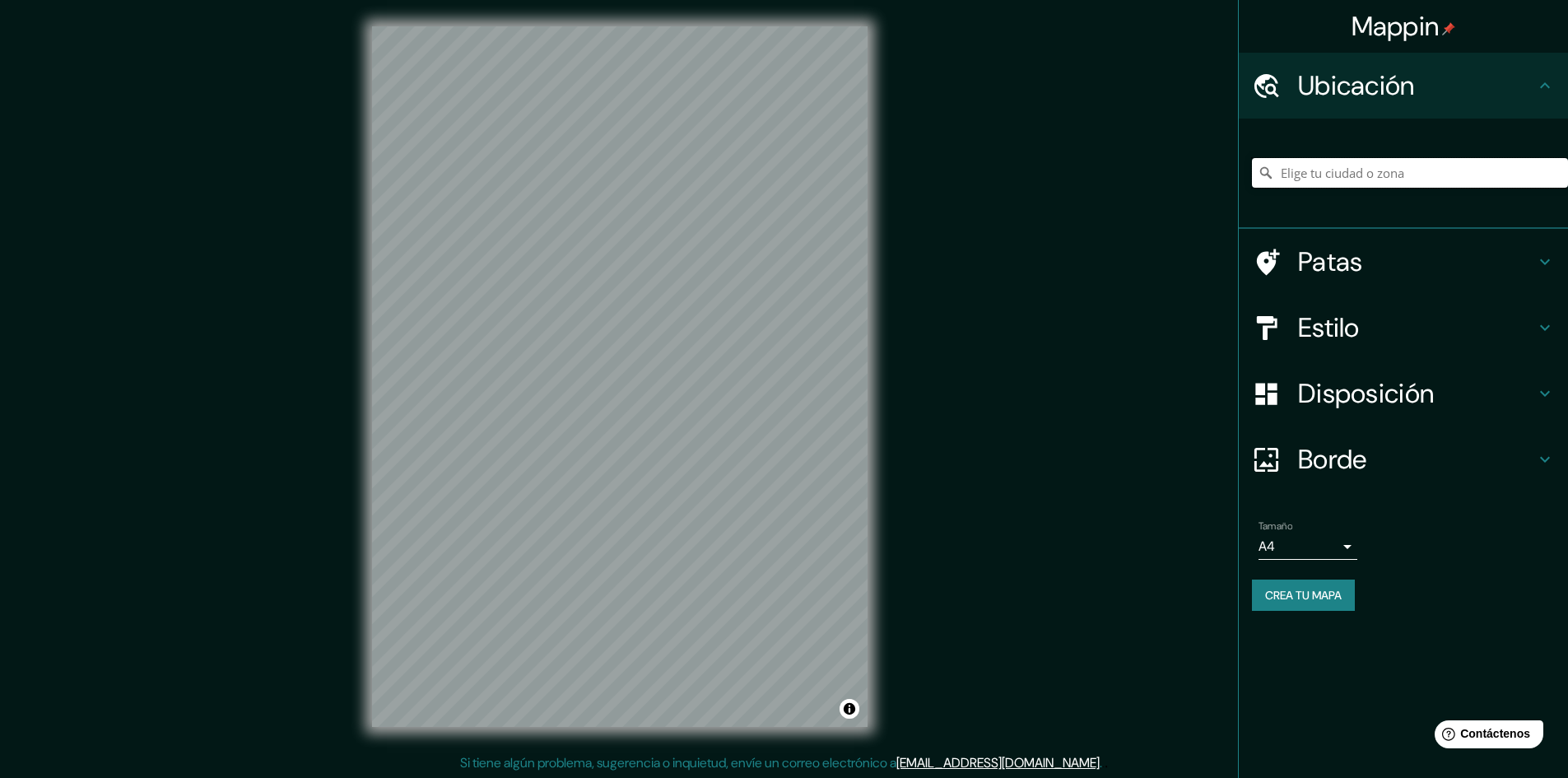
click at [1339, 178] on input "Elige tu ciudad o zona" at bounding box center [1410, 173] width 316 height 30
click at [1371, 179] on input "Jubail, [GEOGRAPHIC_DATA], [GEOGRAPHIC_DATA]" at bounding box center [1410, 173] width 316 height 30
type input "Jubail, [GEOGRAPHIC_DATA], [GEOGRAPHIC_DATA]"
click at [1554, 177] on icon "Claro" at bounding box center [1555, 173] width 13 height 13
type input "Julica, [PERSON_NAME] 22000, [GEOGRAPHIC_DATA]"
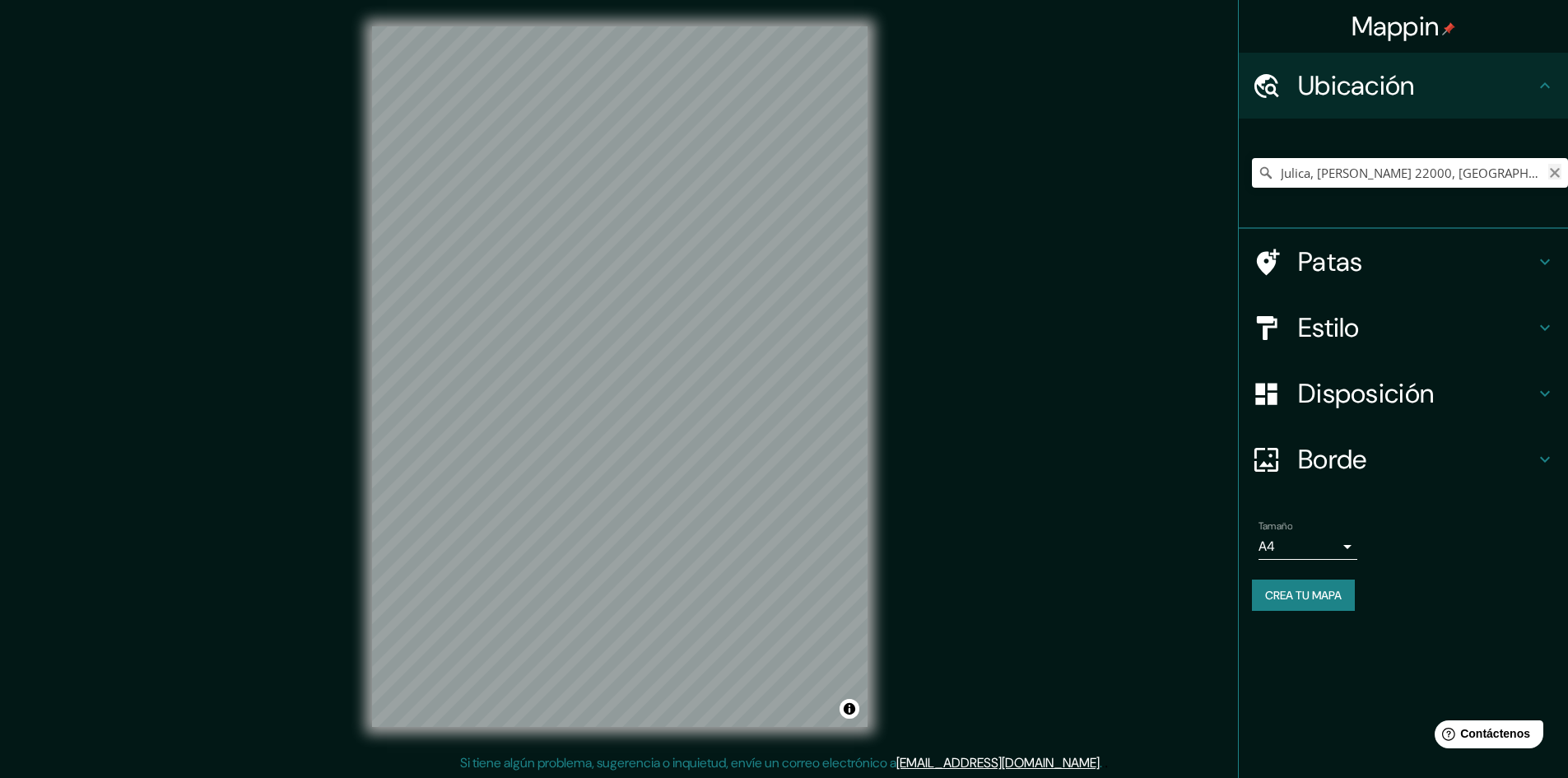
click at [1553, 172] on icon "Claro" at bounding box center [1554, 173] width 10 height 10
type input "Juliaca, [GEOGRAPHIC_DATA][PERSON_NAME], [GEOGRAPHIC_DATA]"
click at [1435, 320] on h4 "Estilo" at bounding box center [1416, 327] width 237 height 33
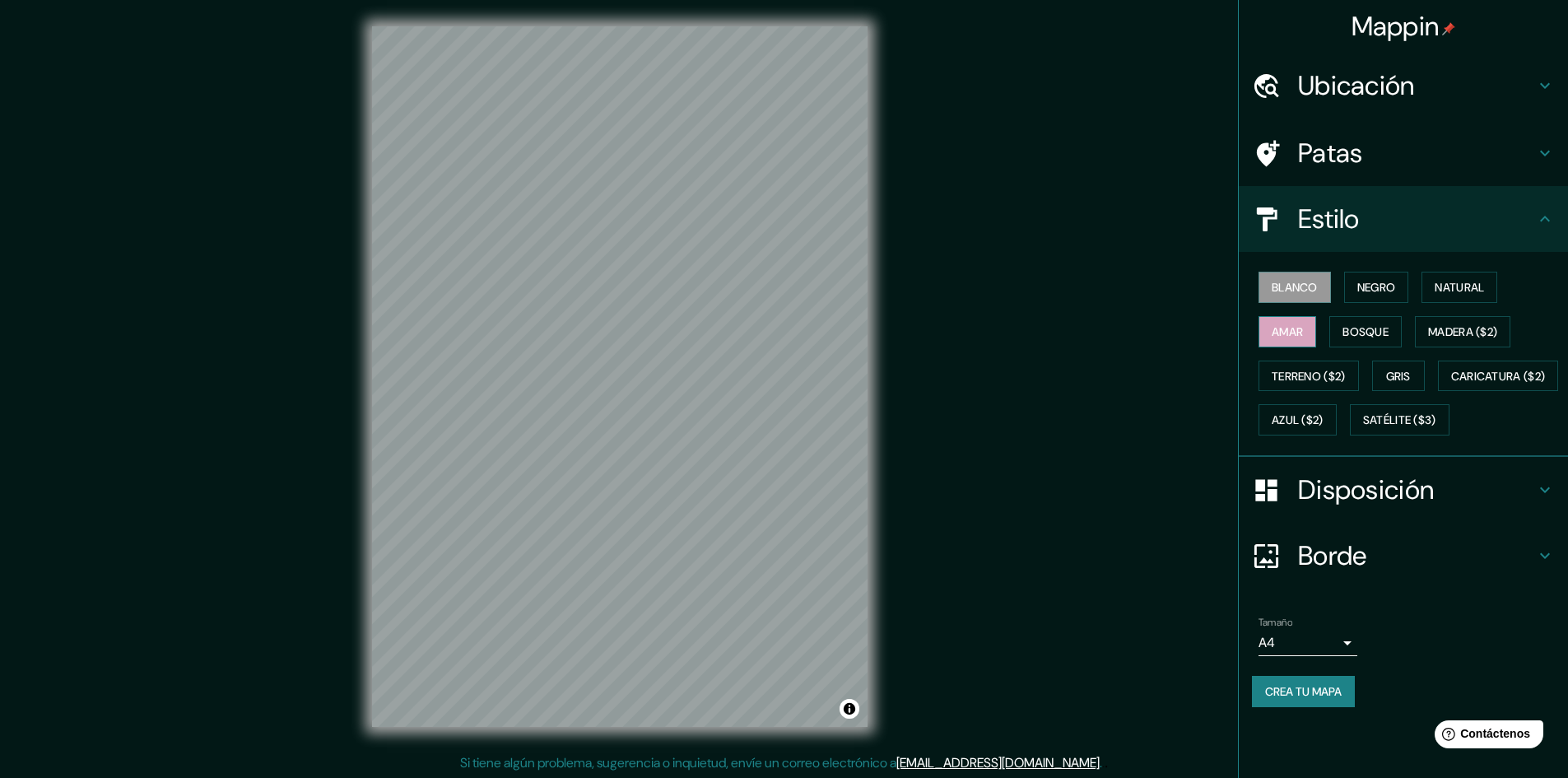
click at [1302, 338] on font "Amar" at bounding box center [1287, 332] width 31 height 15
click at [1300, 699] on font "Crea tu mapa" at bounding box center [1303, 691] width 77 height 15
